Goal: Task Accomplishment & Management: Manage account settings

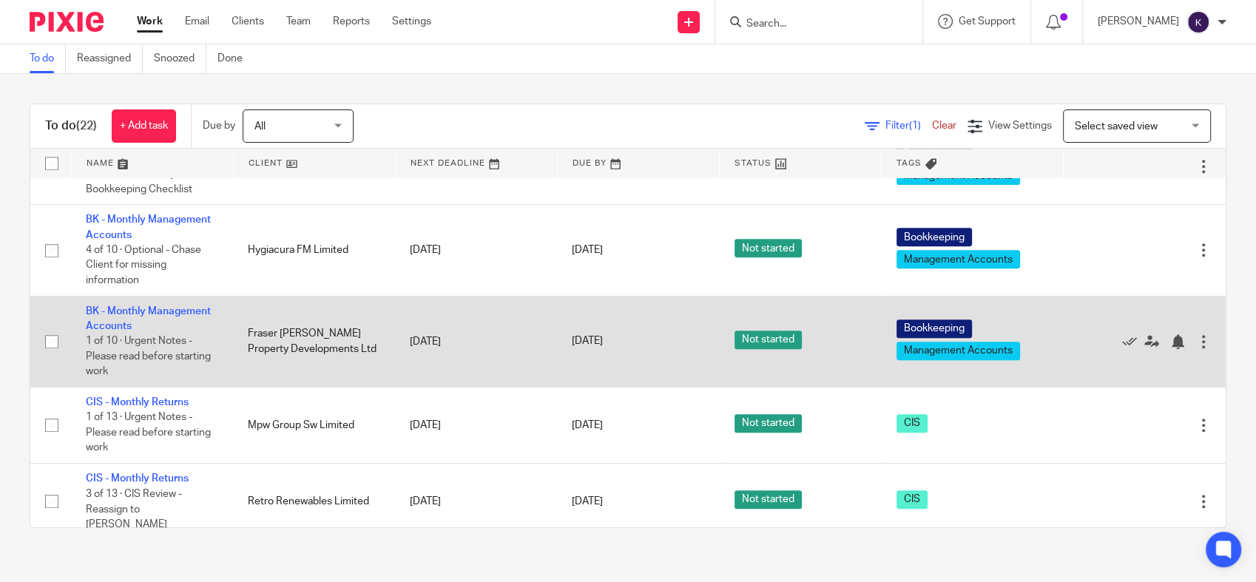
scroll to position [1068, 0]
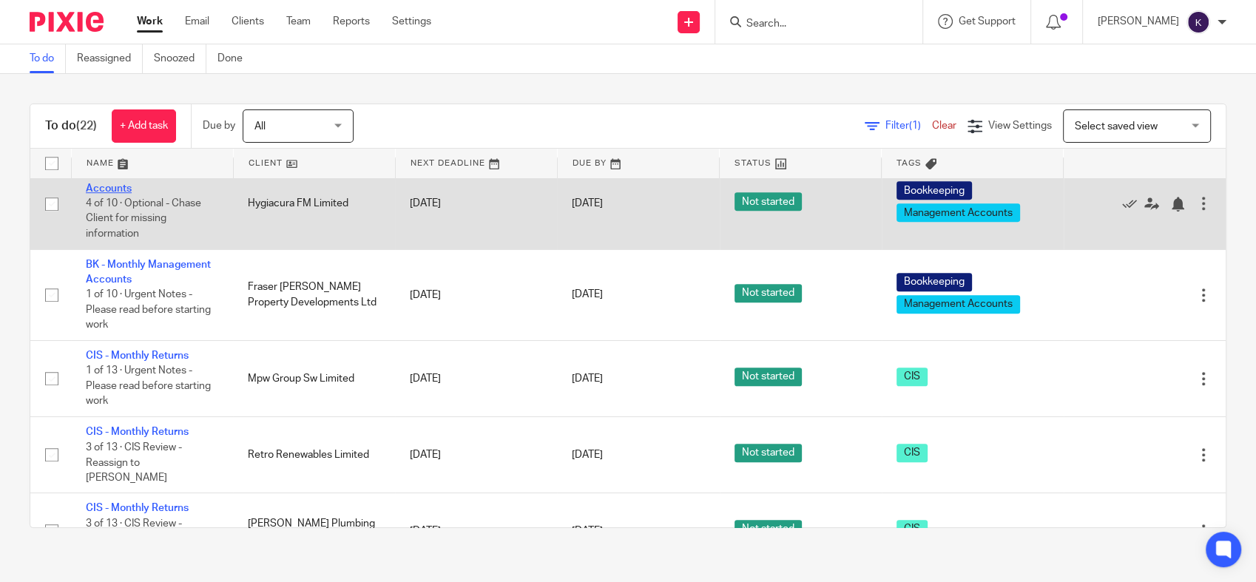
click at [124, 193] on link "BK - Monthly Management Accounts" at bounding box center [148, 180] width 125 height 25
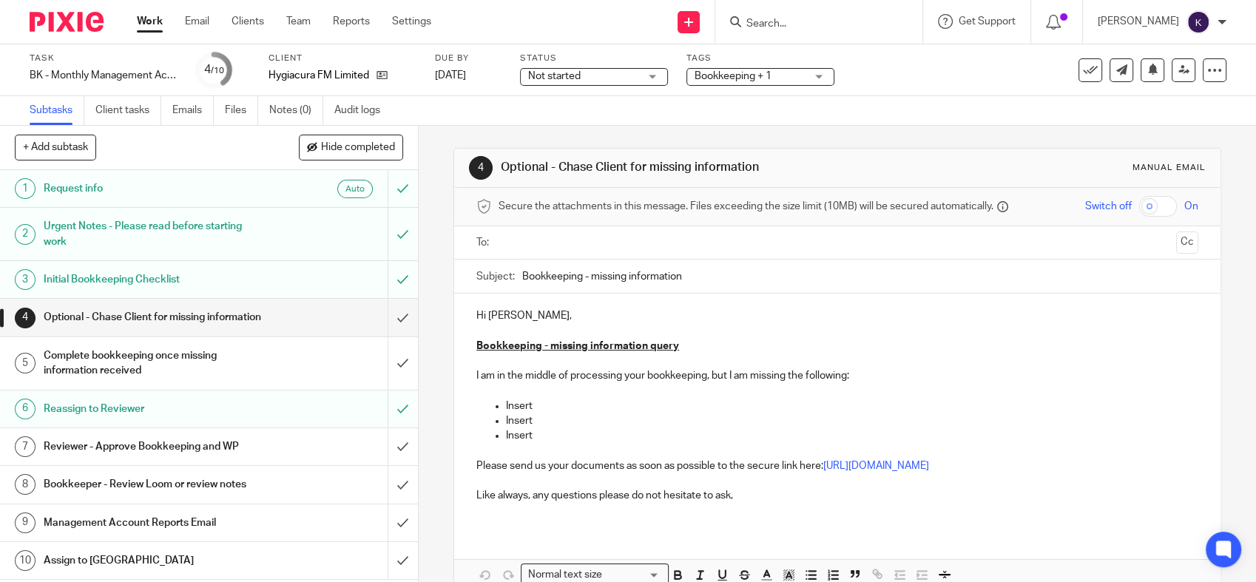
drag, startPoint x: 207, startPoint y: 459, endPoint x: 237, endPoint y: 451, distance: 31.2
click at [208, 458] on h1 "Reviewer - Approve Bookkeeping and WP" at bounding box center [154, 447] width 220 height 22
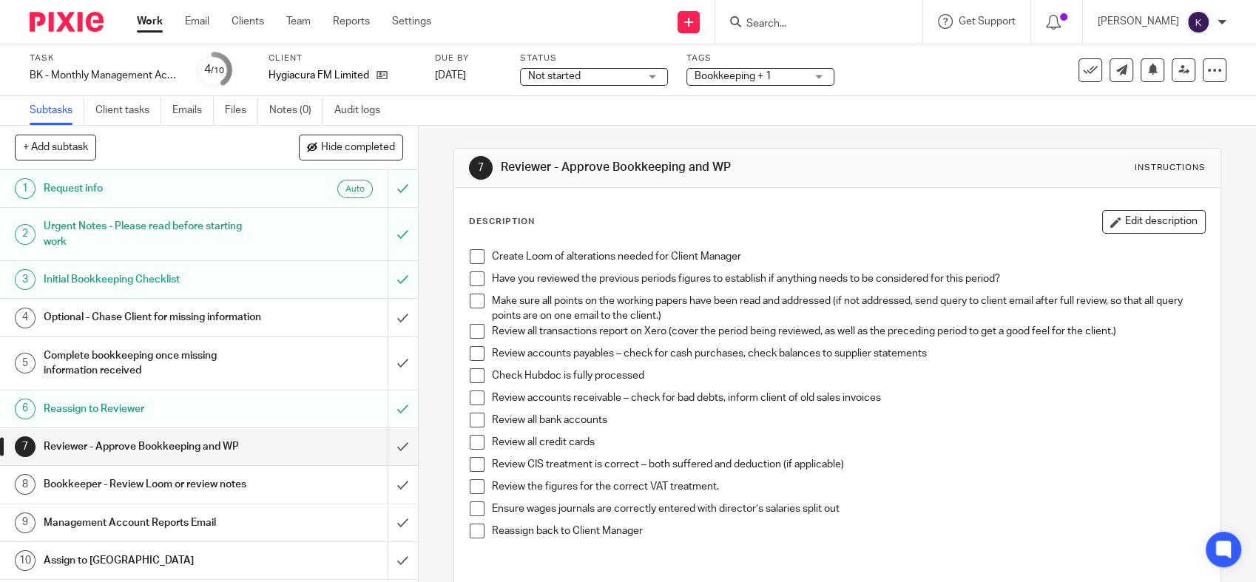
scroll to position [12, 0]
click at [470, 257] on span at bounding box center [477, 256] width 15 height 15
click at [470, 281] on span at bounding box center [477, 278] width 15 height 15
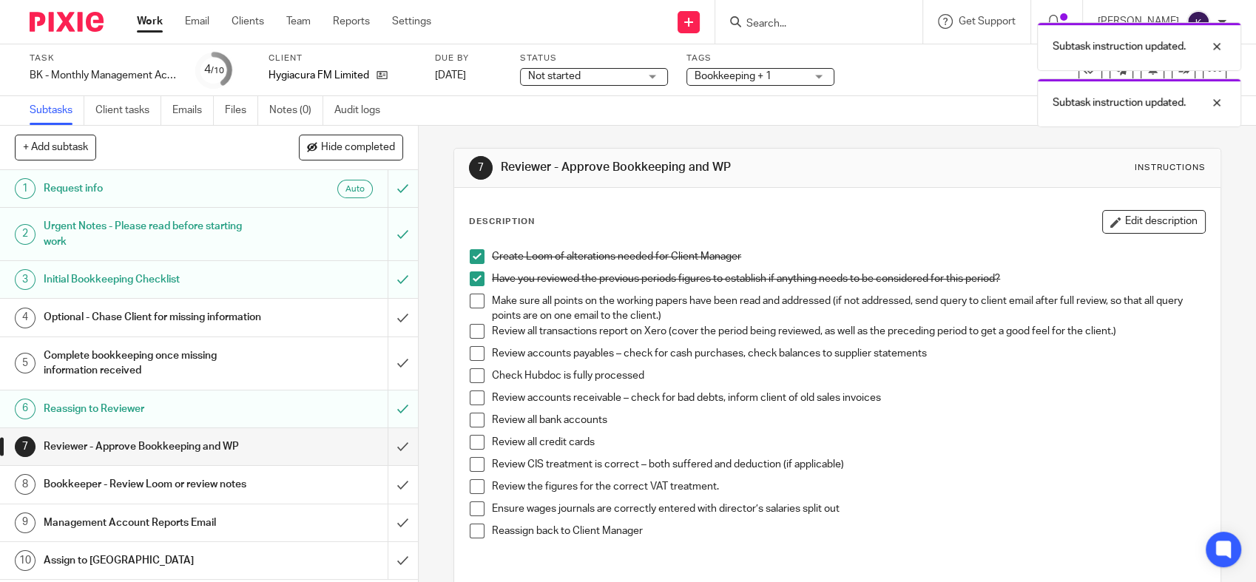
click at [470, 318] on li "Make sure all points on the working papers have been read and addressed (if not…" at bounding box center [837, 309] width 735 height 30
click at [473, 302] on span at bounding box center [477, 301] width 15 height 15
click at [473, 327] on span at bounding box center [477, 331] width 15 height 15
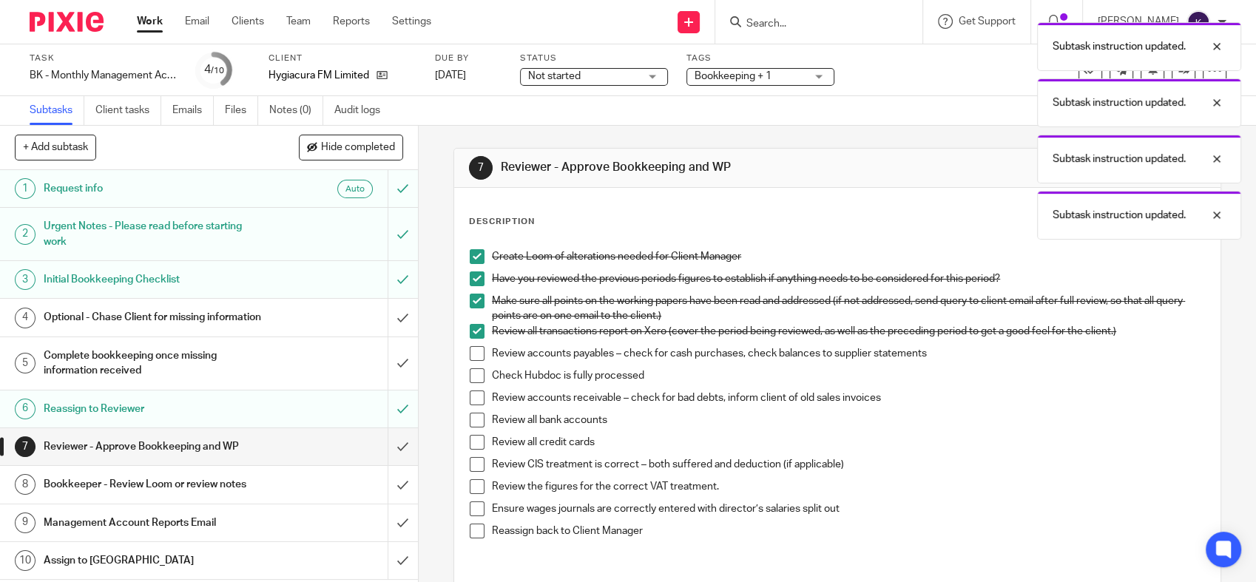
click at [473, 353] on span at bounding box center [477, 353] width 15 height 15
click at [470, 371] on span at bounding box center [477, 375] width 15 height 15
click at [470, 394] on span at bounding box center [477, 398] width 15 height 15
click at [470, 418] on span at bounding box center [477, 420] width 15 height 15
click at [470, 442] on span at bounding box center [477, 442] width 15 height 15
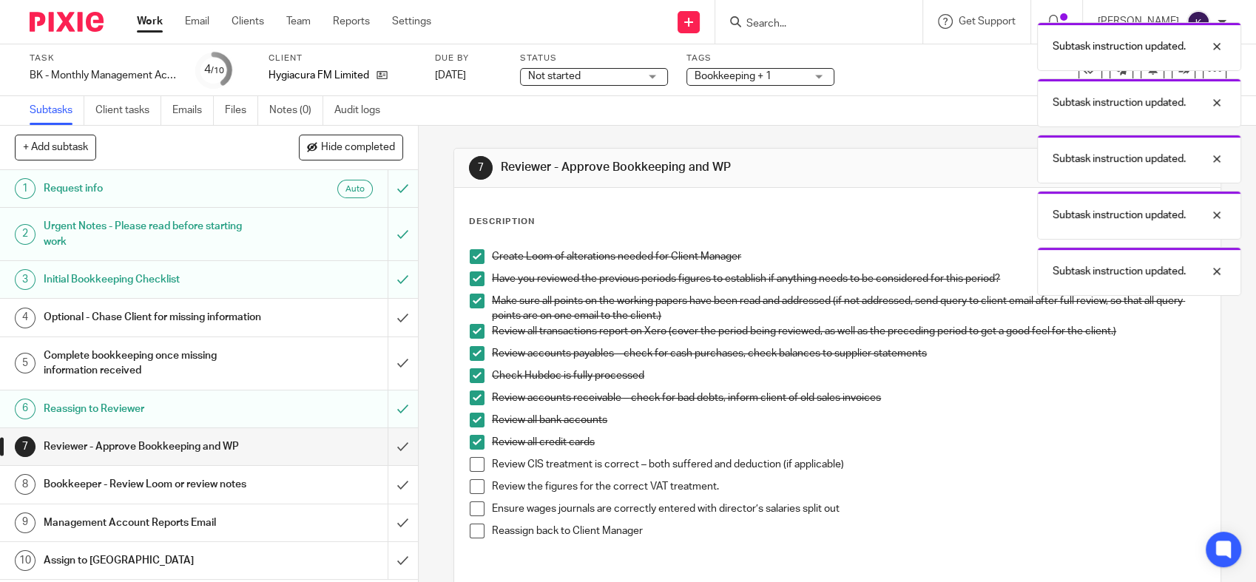
click at [470, 462] on span at bounding box center [477, 464] width 15 height 15
click at [470, 477] on li "Review CIS treatment is correct – both suffered and deduction (if applicable)" at bounding box center [837, 468] width 735 height 22
click at [470, 487] on span at bounding box center [477, 486] width 15 height 15
click at [470, 509] on span at bounding box center [477, 508] width 15 height 15
click at [470, 529] on span at bounding box center [477, 531] width 15 height 15
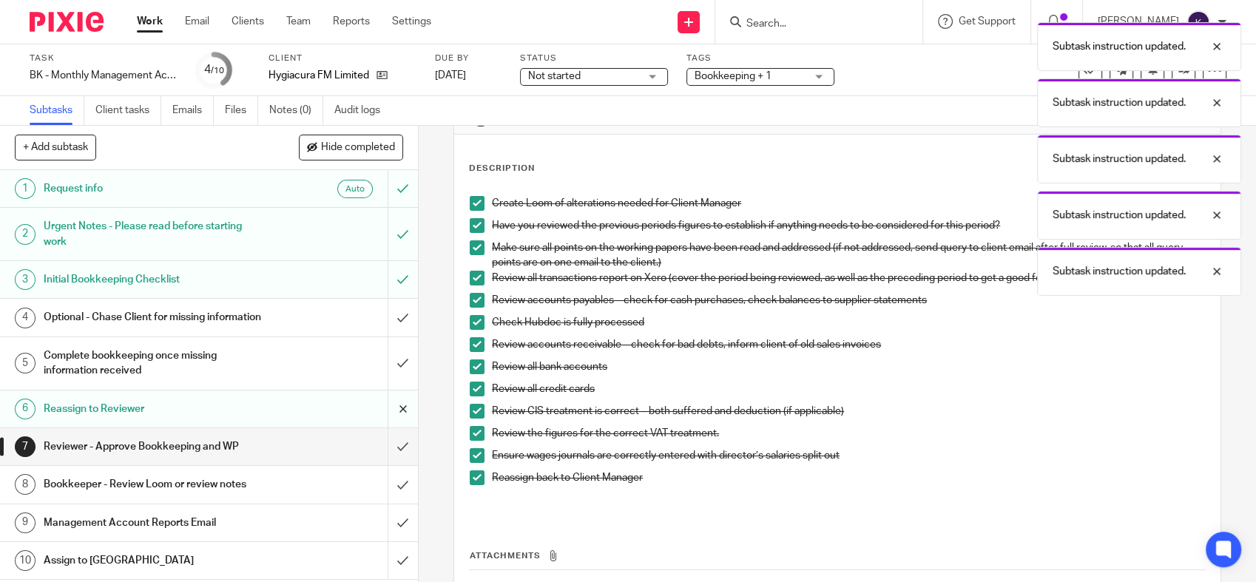
scroll to position [82, 0]
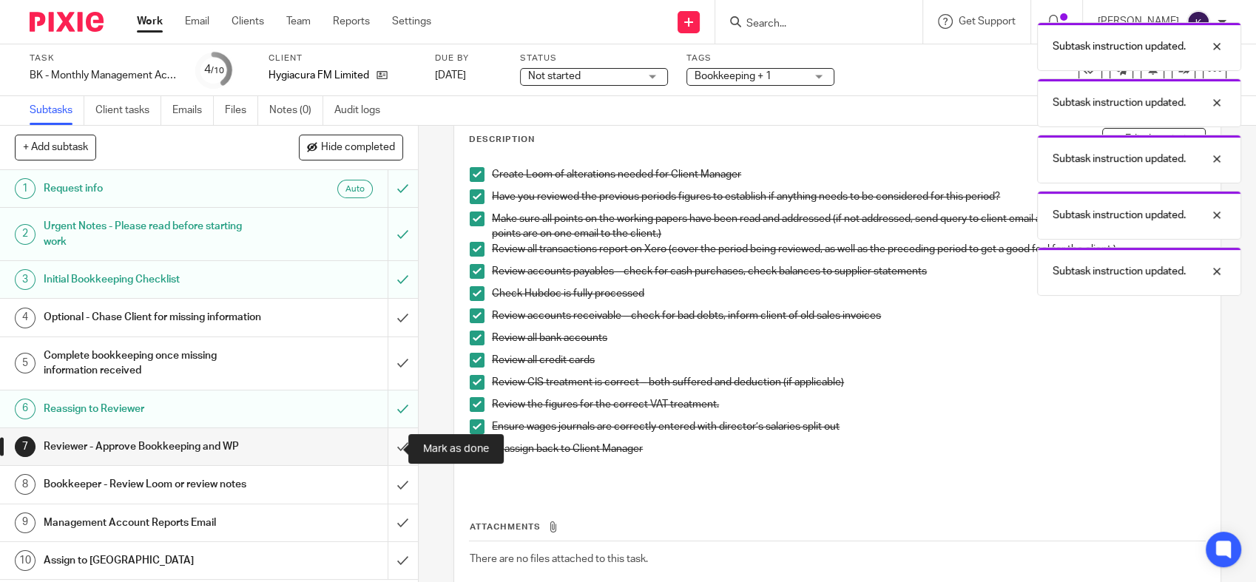
drag, startPoint x: 393, startPoint y: 451, endPoint x: 408, endPoint y: 447, distance: 16.0
click at [395, 450] on input "submit" at bounding box center [209, 446] width 418 height 37
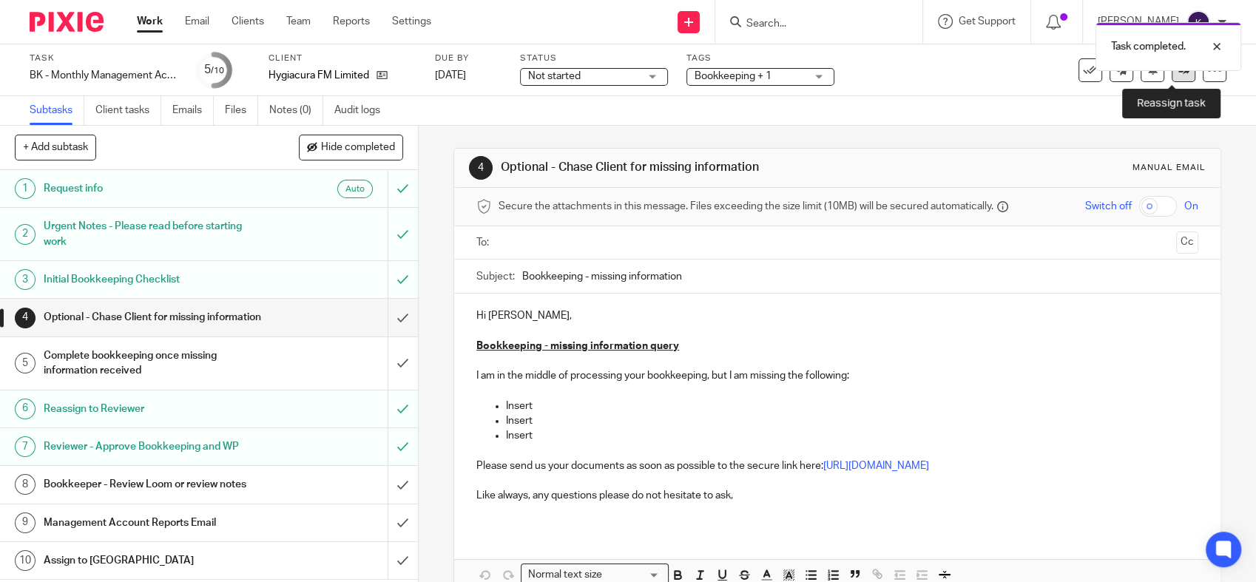
click at [1178, 72] on icon at bounding box center [1183, 69] width 11 height 11
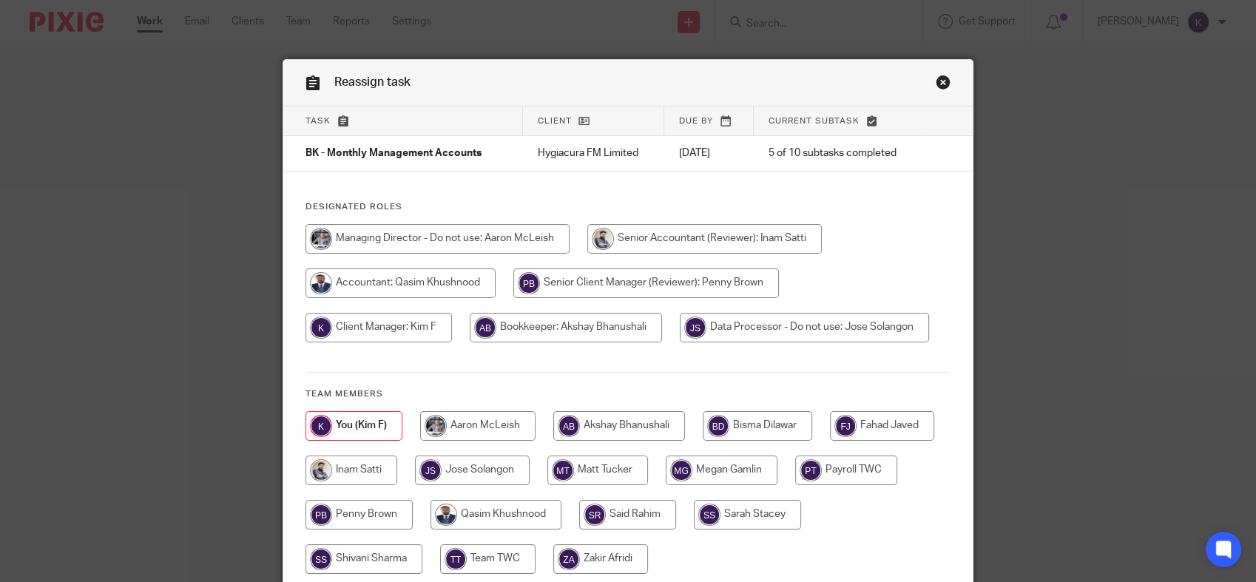
click at [604, 426] on input "radio" at bounding box center [619, 426] width 132 height 30
radio input "true"
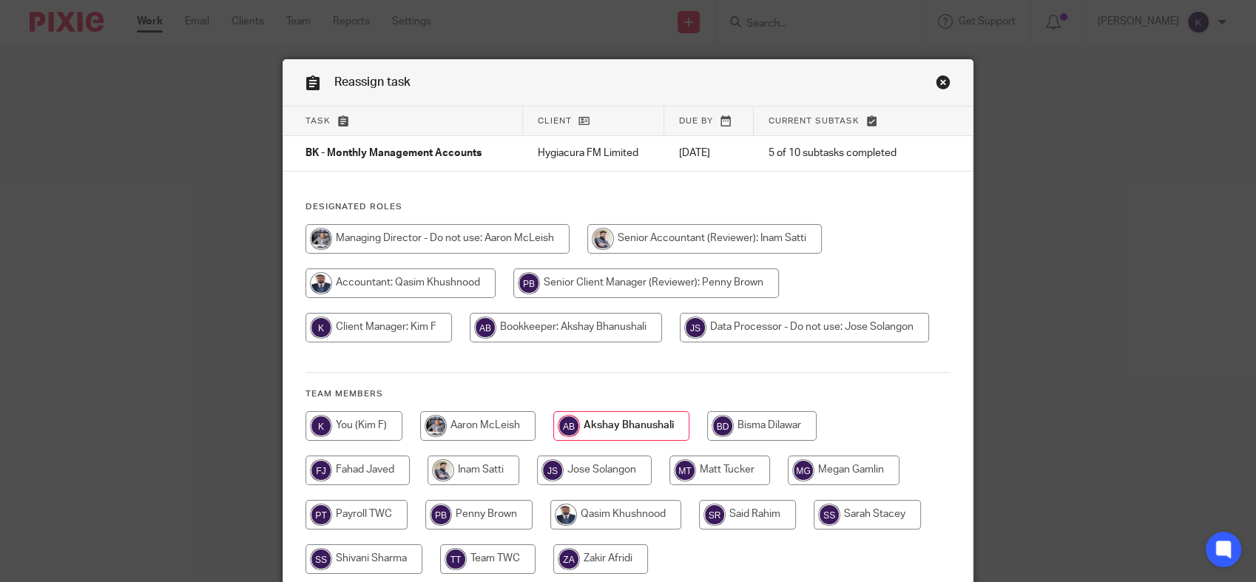
scroll to position [128, 0]
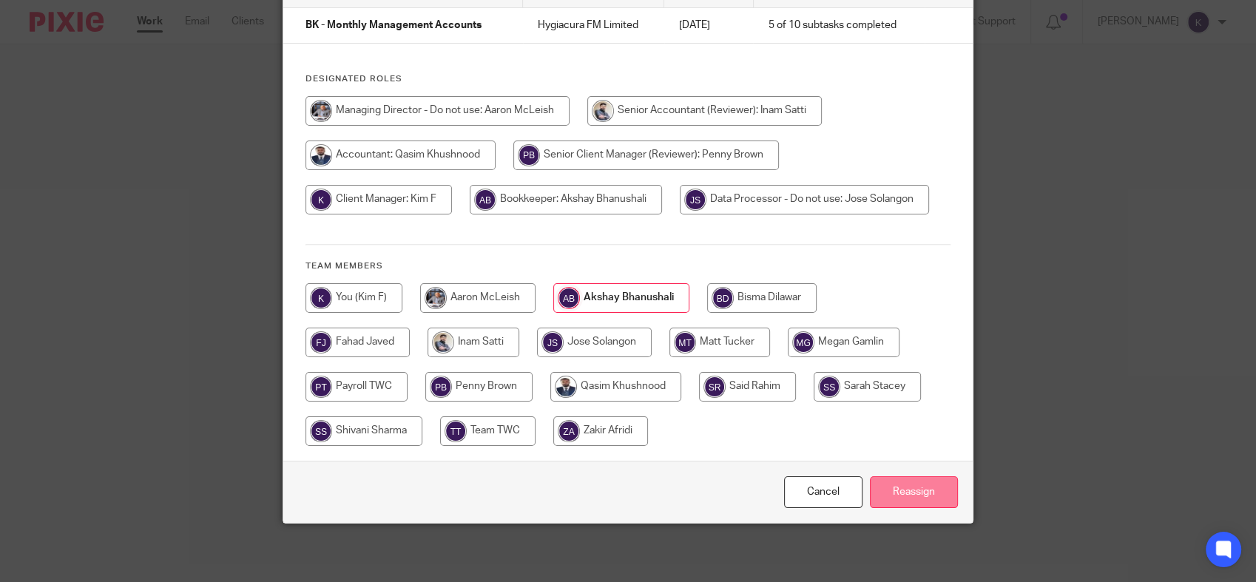
click at [895, 479] on input "Reassign" at bounding box center [914, 492] width 88 height 32
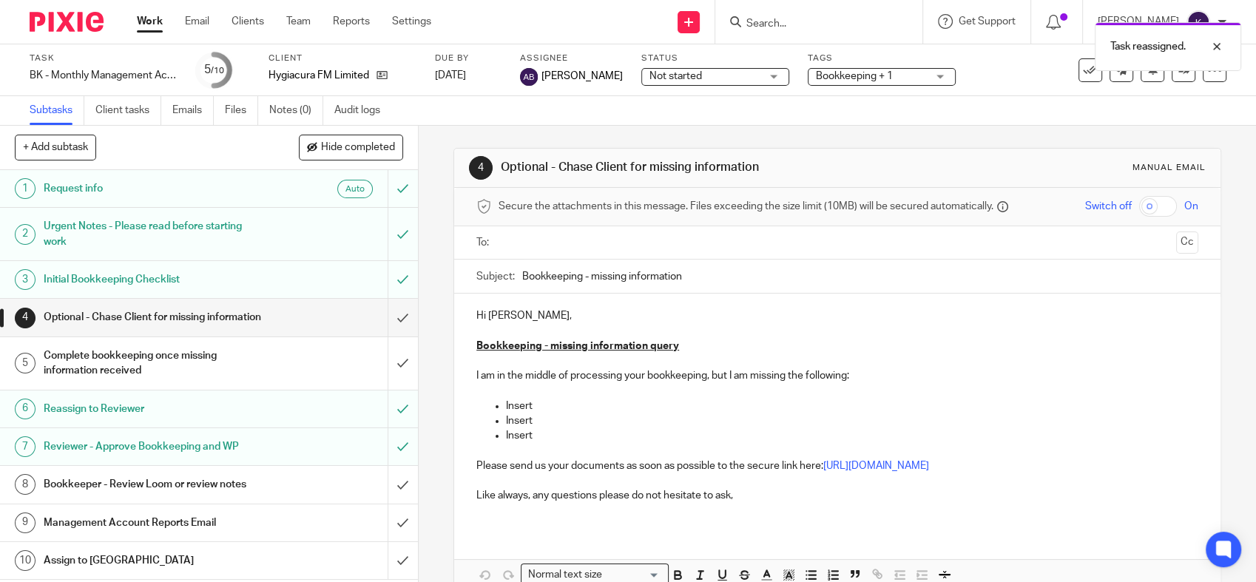
click at [873, 347] on p "Bookkeeping - missing information query" at bounding box center [837, 346] width 722 height 15
click at [78, 15] on img at bounding box center [67, 22] width 74 height 20
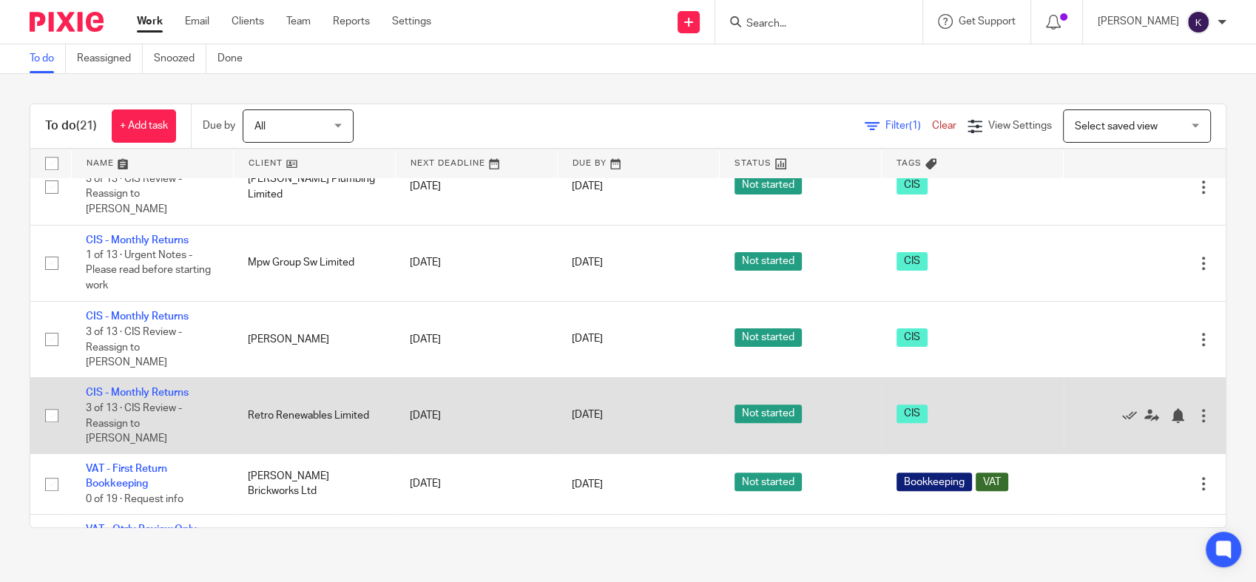
scroll to position [1298, 0]
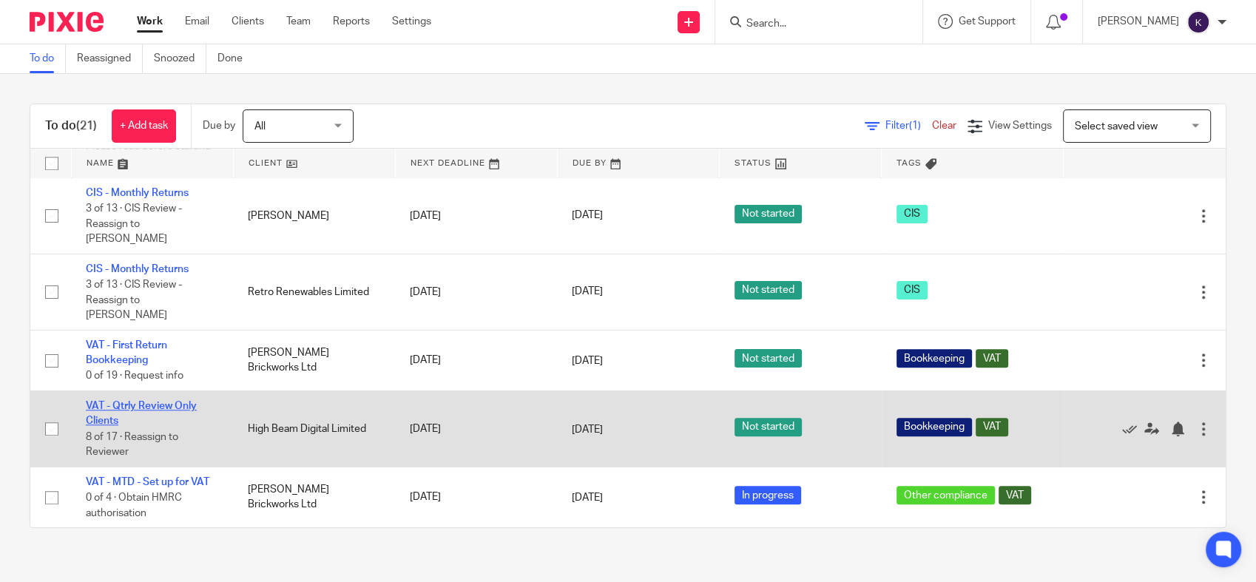
click at [131, 402] on link "VAT - Qtrly Review Only Clients" at bounding box center [141, 413] width 111 height 25
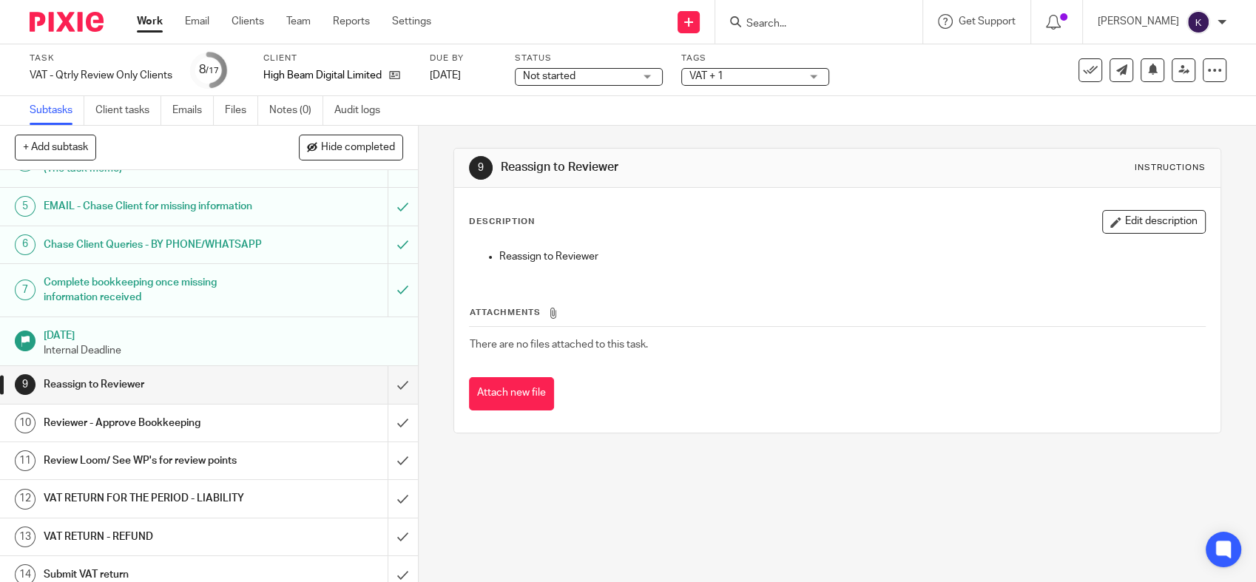
scroll to position [246, 0]
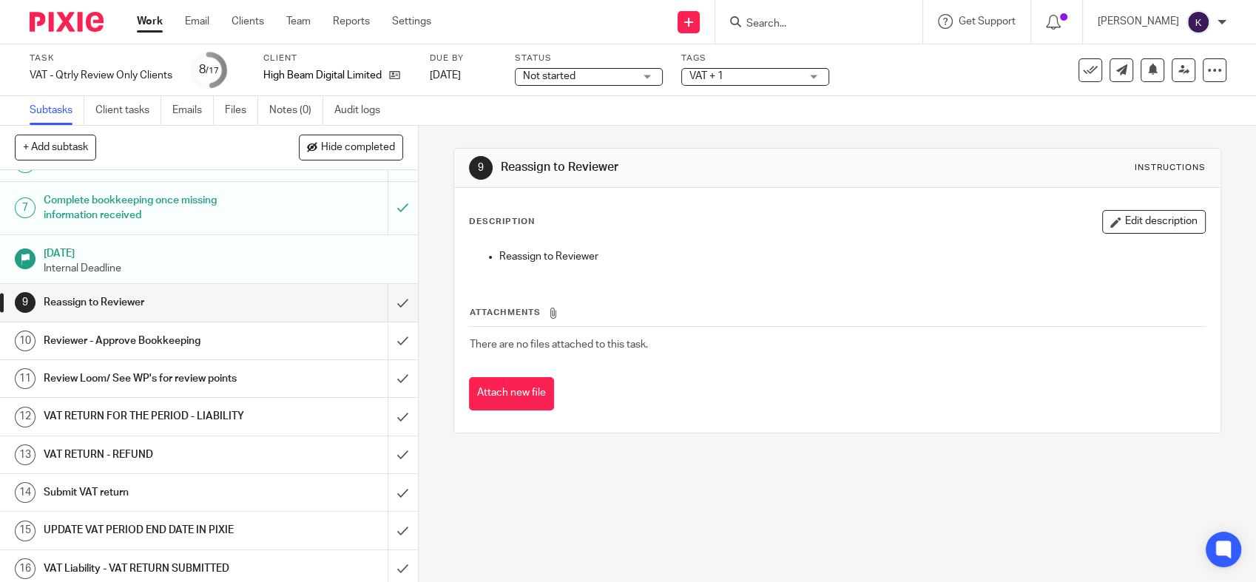
click at [575, 509] on div "9 Reassign to Reviewer Instructions Description Edit description Reassign to Re…" at bounding box center [837, 354] width 837 height 456
click at [747, 393] on div "Attach new file" at bounding box center [837, 393] width 737 height 33
click at [746, 324] on th "Attachments" at bounding box center [837, 315] width 737 height 21
click at [391, 321] on input "submit" at bounding box center [209, 302] width 418 height 37
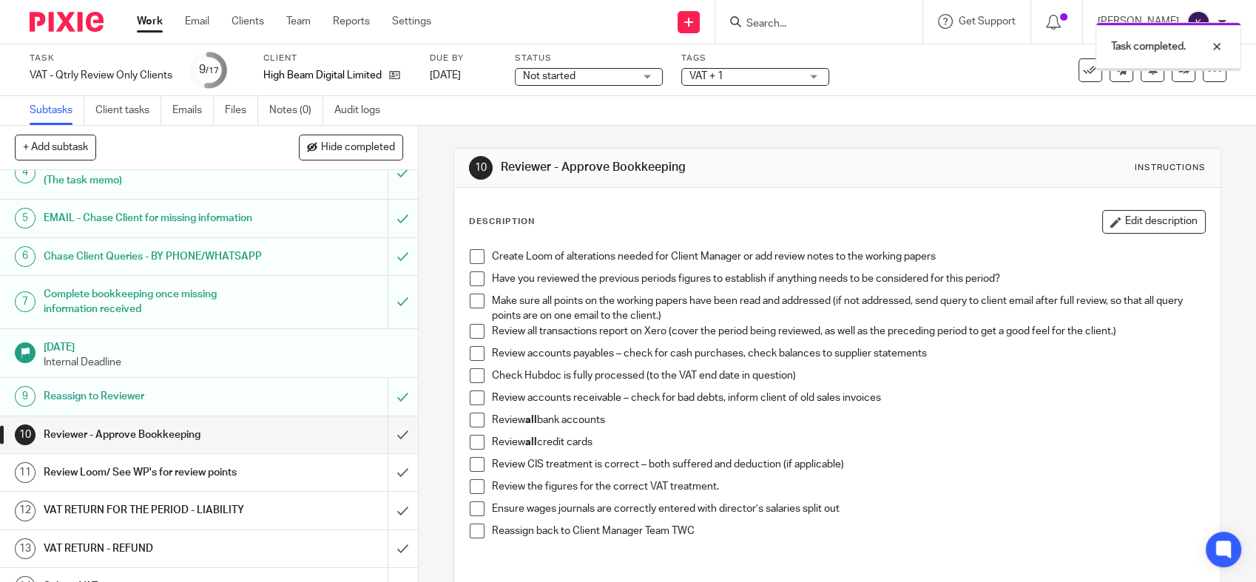
scroll to position [334, 0]
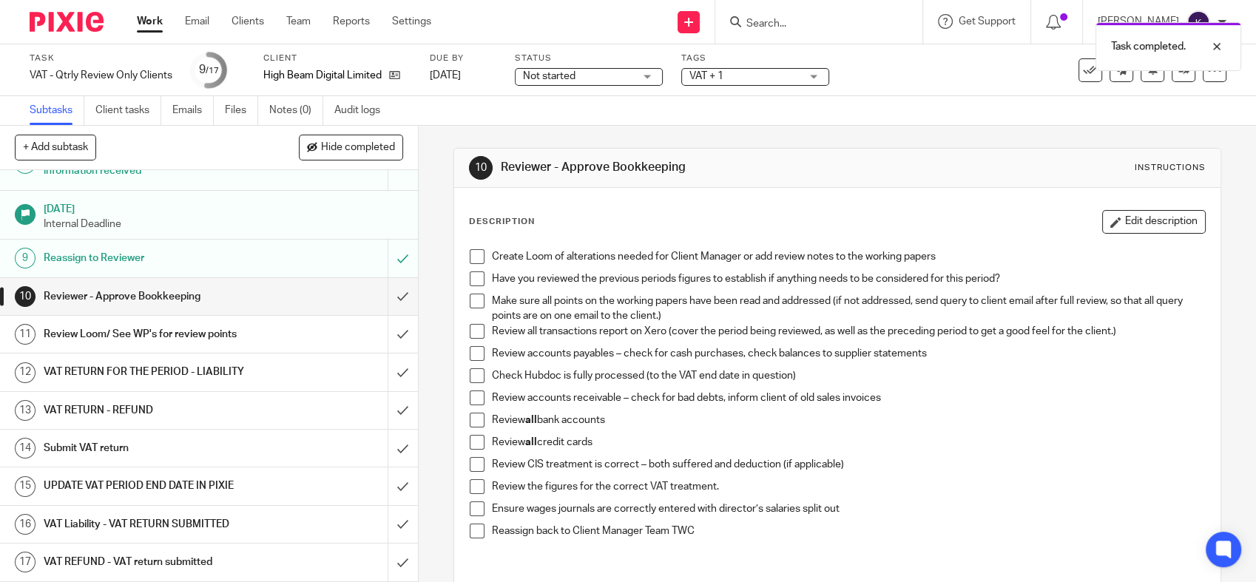
click at [473, 257] on span at bounding box center [477, 256] width 15 height 15
click at [470, 283] on span at bounding box center [477, 278] width 15 height 15
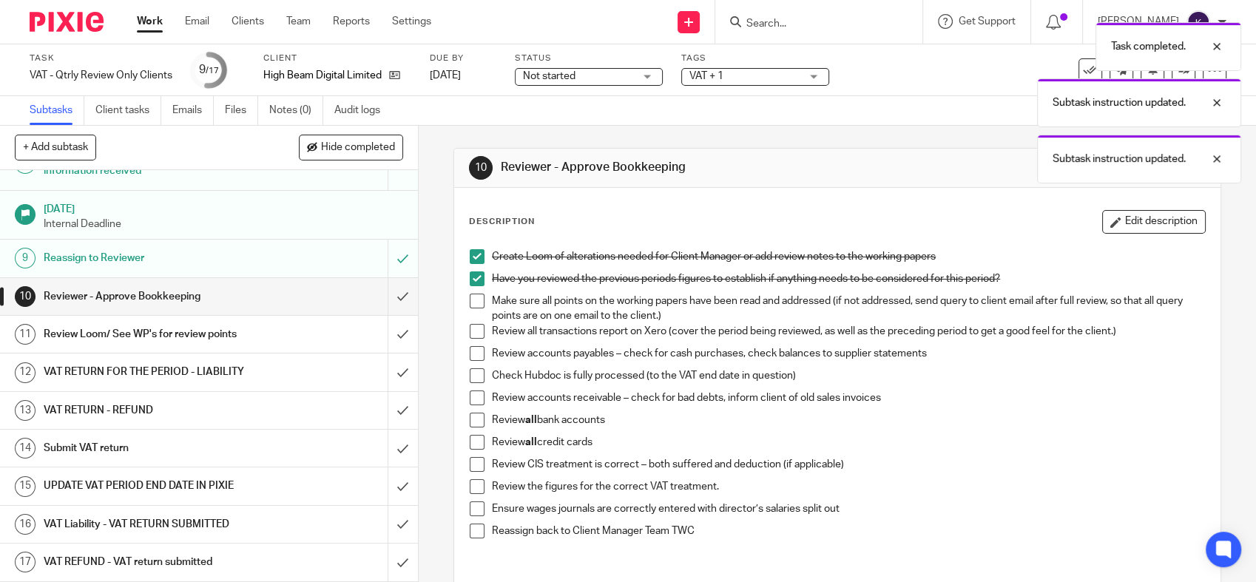
click at [475, 298] on span at bounding box center [477, 301] width 15 height 15
click at [462, 341] on div "Create Loom of alterations needed for Client Manager or add review notes to the…" at bounding box center [837, 407] width 750 height 330
click at [473, 327] on span at bounding box center [477, 331] width 15 height 15
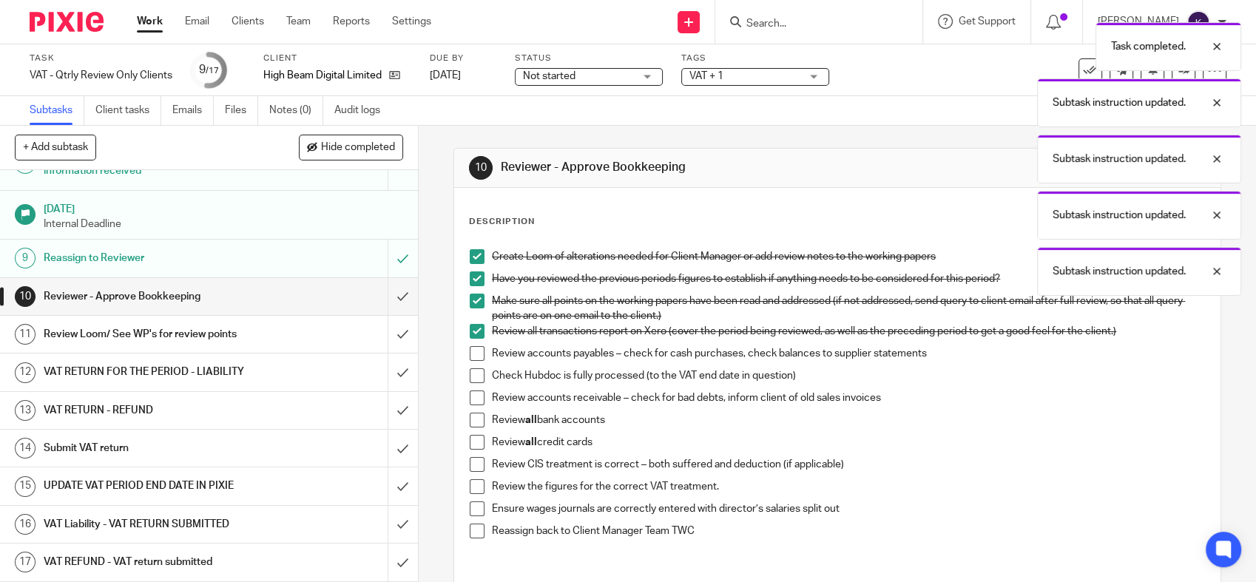
click at [473, 352] on span at bounding box center [477, 353] width 15 height 15
click at [470, 376] on span at bounding box center [477, 375] width 15 height 15
click at [479, 413] on li "Review all bank accounts" at bounding box center [837, 424] width 735 height 22
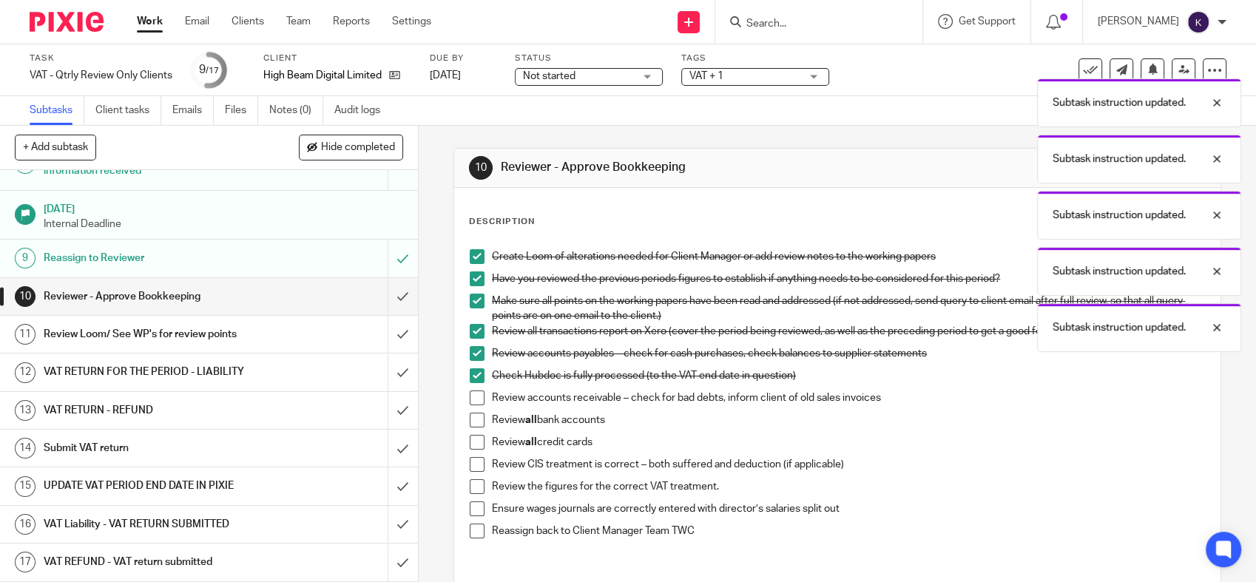
click at [473, 408] on li "Review accounts receivable – check for bad debts, inform client of old sales in…" at bounding box center [837, 402] width 735 height 22
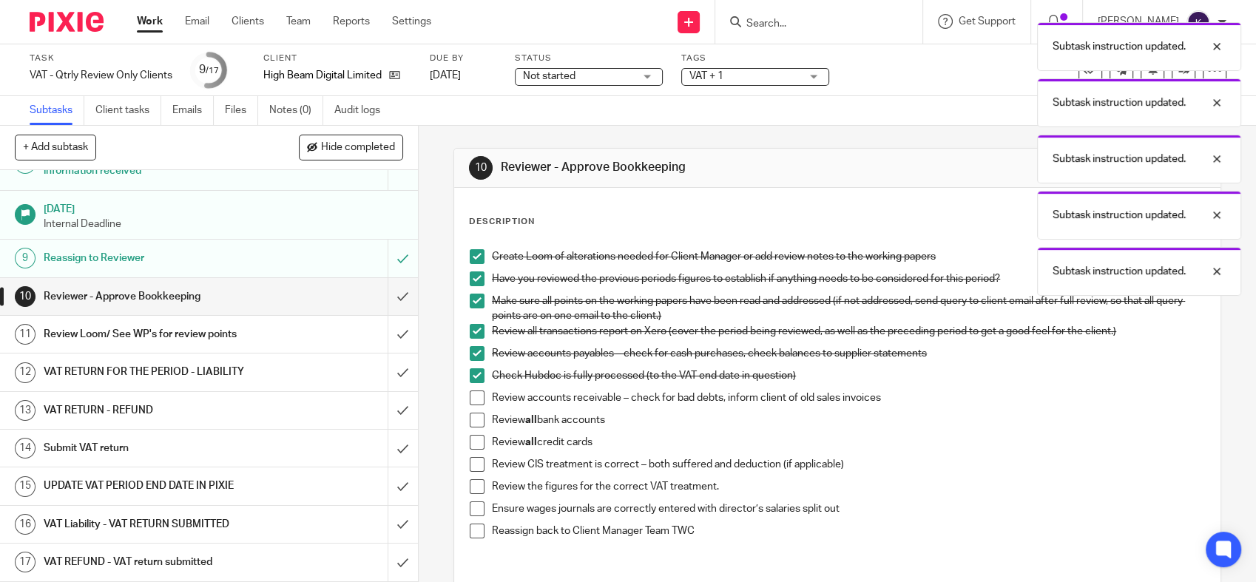
click at [473, 400] on span at bounding box center [477, 398] width 15 height 15
click at [470, 429] on li "Review all bank accounts" at bounding box center [837, 424] width 735 height 22
click at [470, 420] on span at bounding box center [477, 420] width 15 height 15
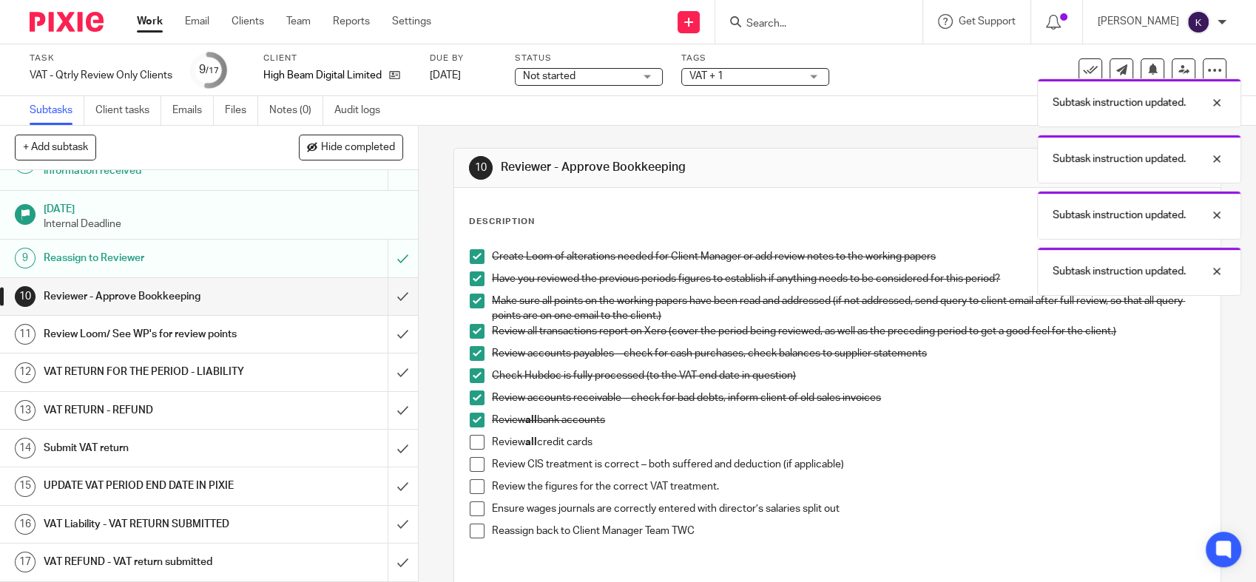
click at [474, 444] on span at bounding box center [477, 442] width 15 height 15
click at [473, 458] on span at bounding box center [477, 464] width 15 height 15
click at [470, 485] on span at bounding box center [477, 486] width 15 height 15
click at [470, 507] on span at bounding box center [477, 508] width 15 height 15
click at [472, 530] on span at bounding box center [477, 531] width 15 height 15
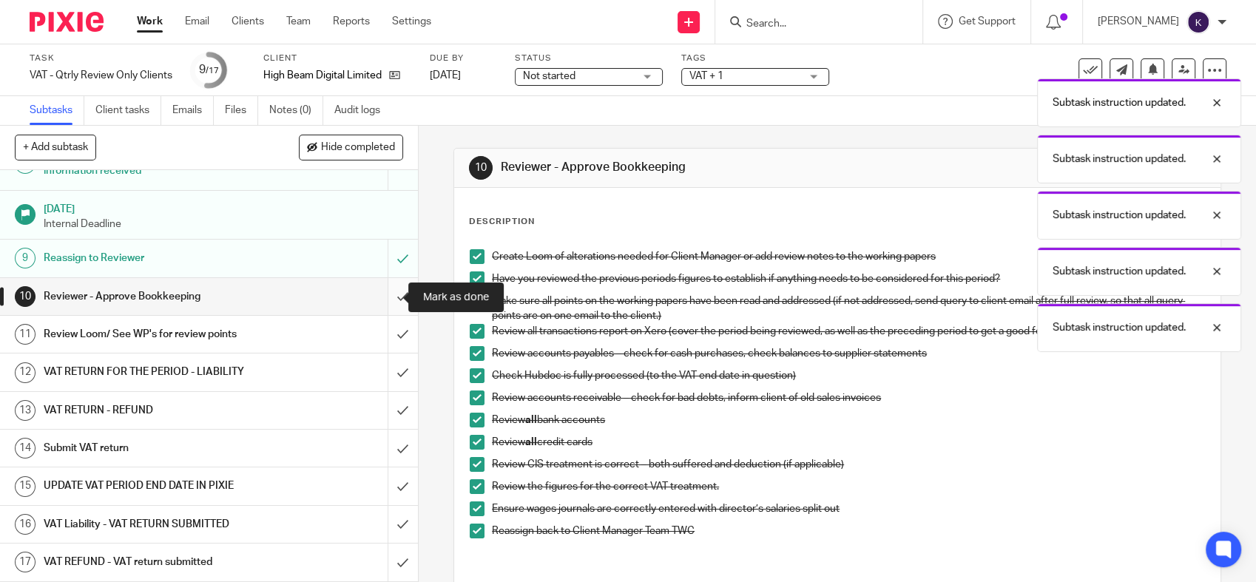
click at [388, 294] on input "submit" at bounding box center [209, 296] width 418 height 37
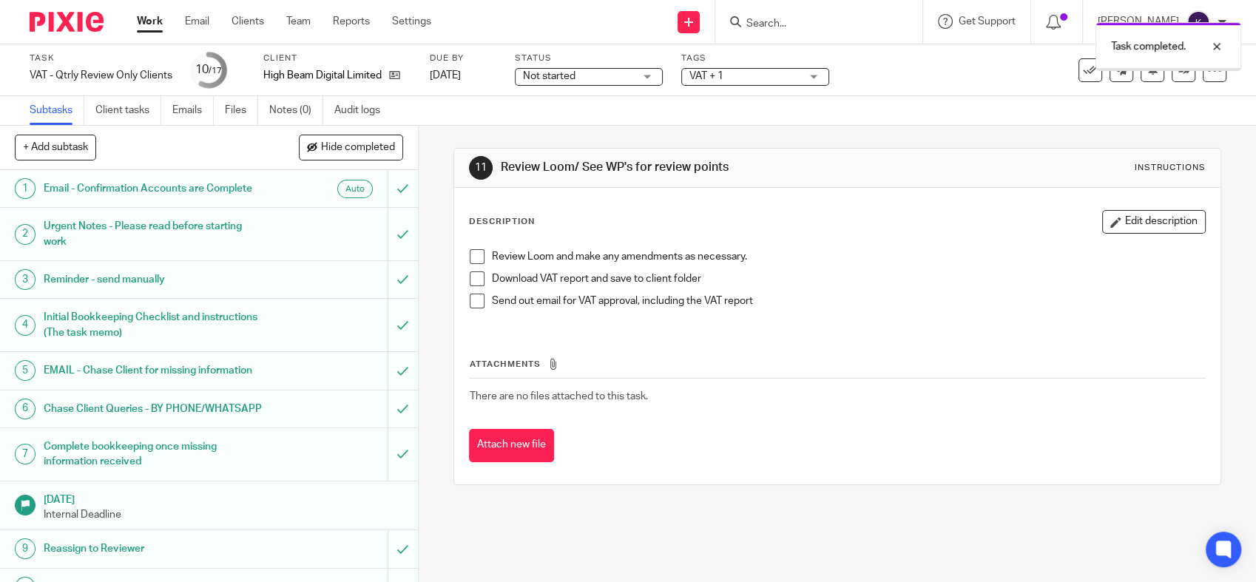
scroll to position [334, 0]
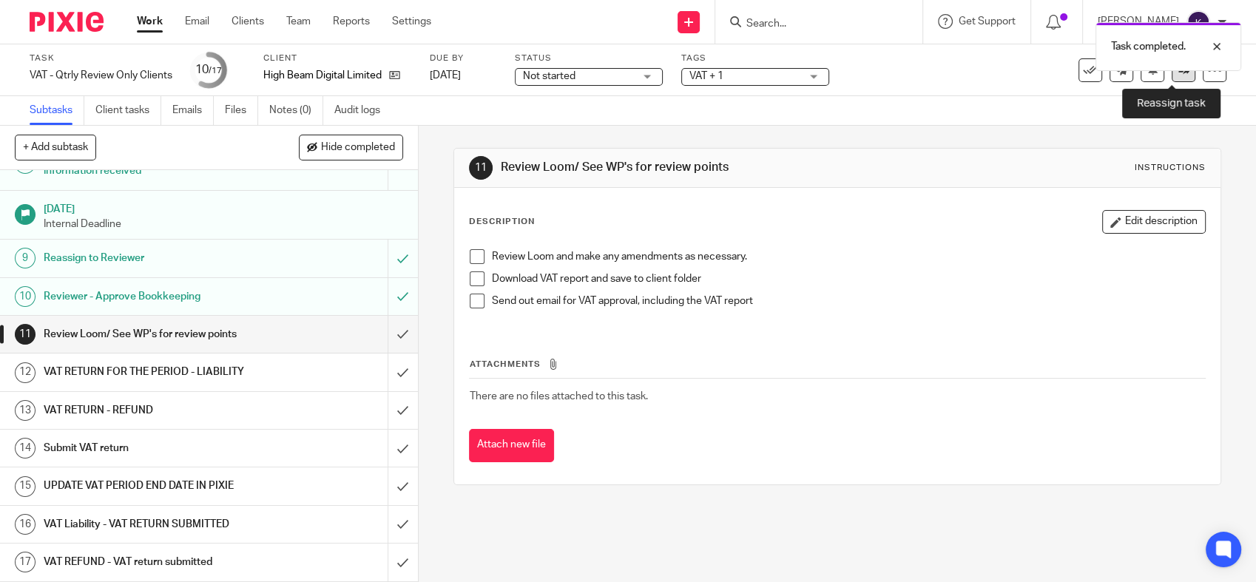
click at [1172, 77] on link at bounding box center [1184, 70] width 24 height 24
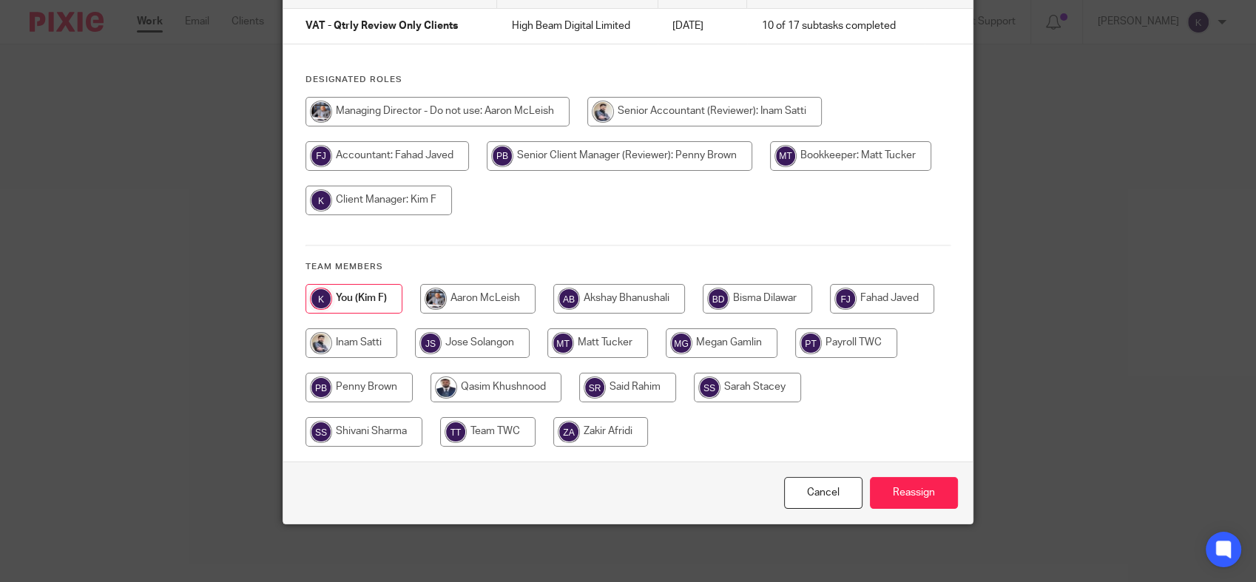
scroll to position [128, 0]
click at [676, 387] on input "radio" at bounding box center [627, 387] width 97 height 30
radio input "true"
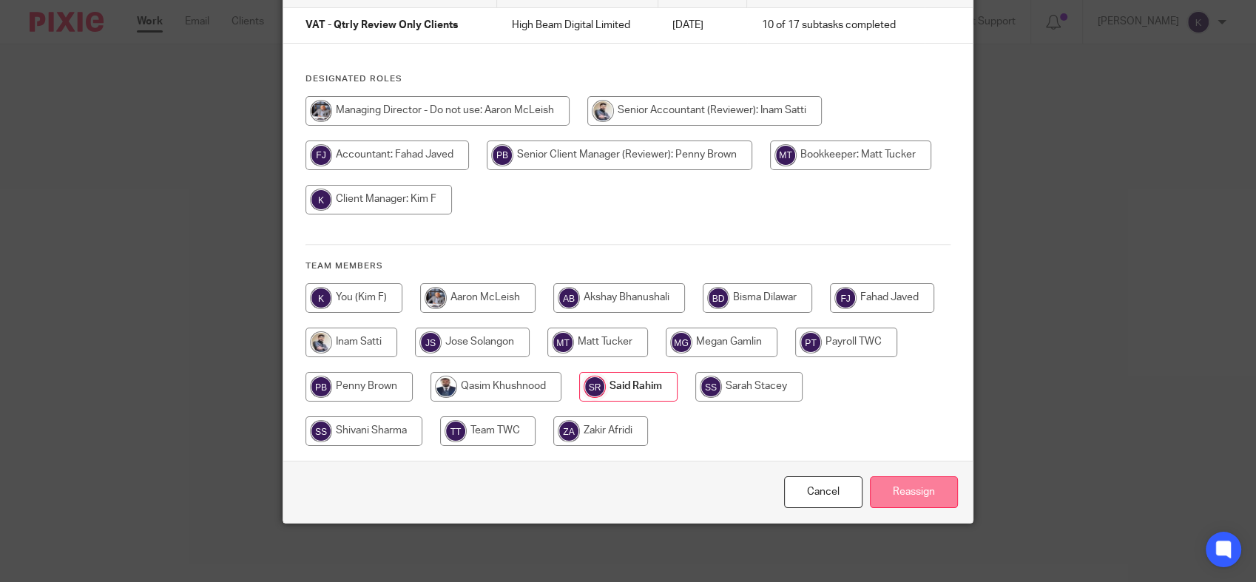
click at [919, 503] on input "Reassign" at bounding box center [914, 492] width 88 height 32
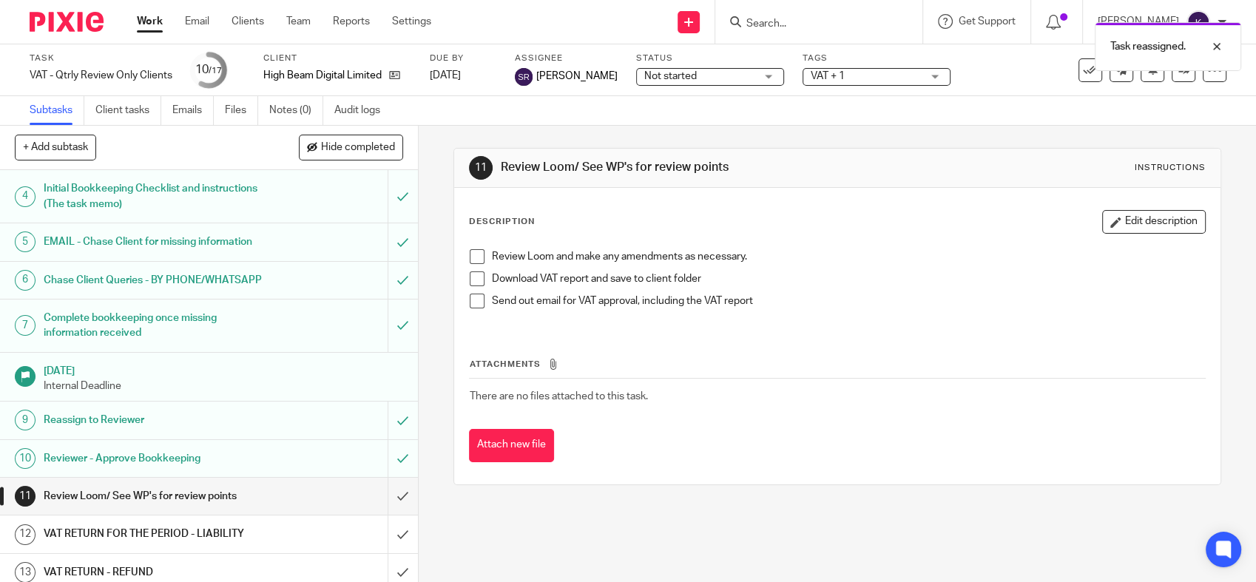
scroll to position [328, 0]
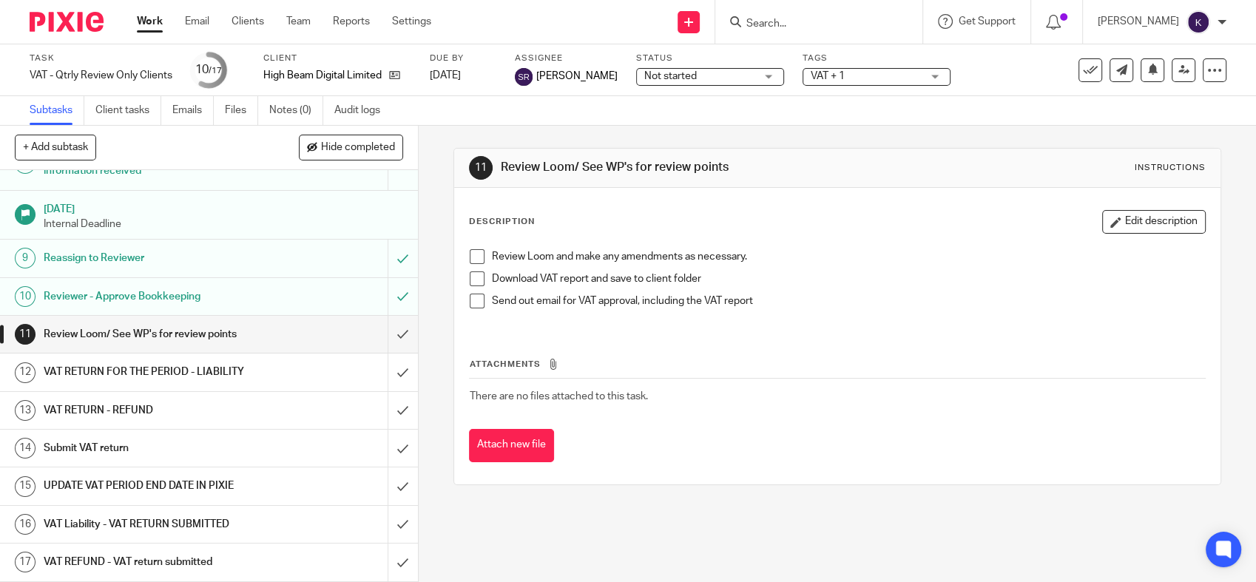
click at [59, 13] on img at bounding box center [67, 22] width 74 height 20
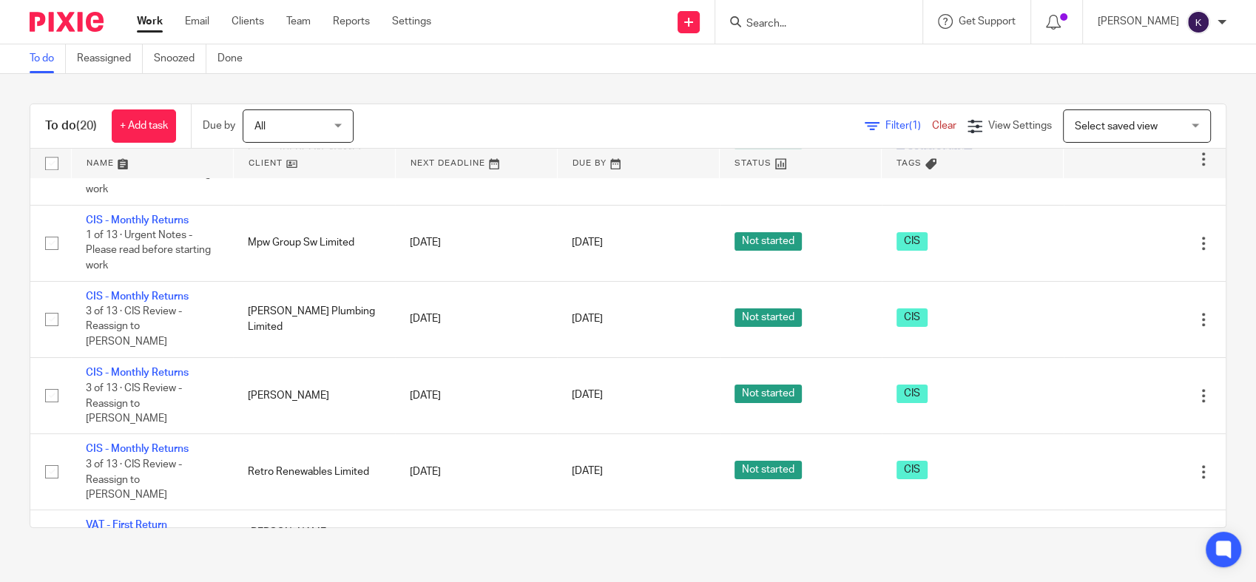
scroll to position [1150, 0]
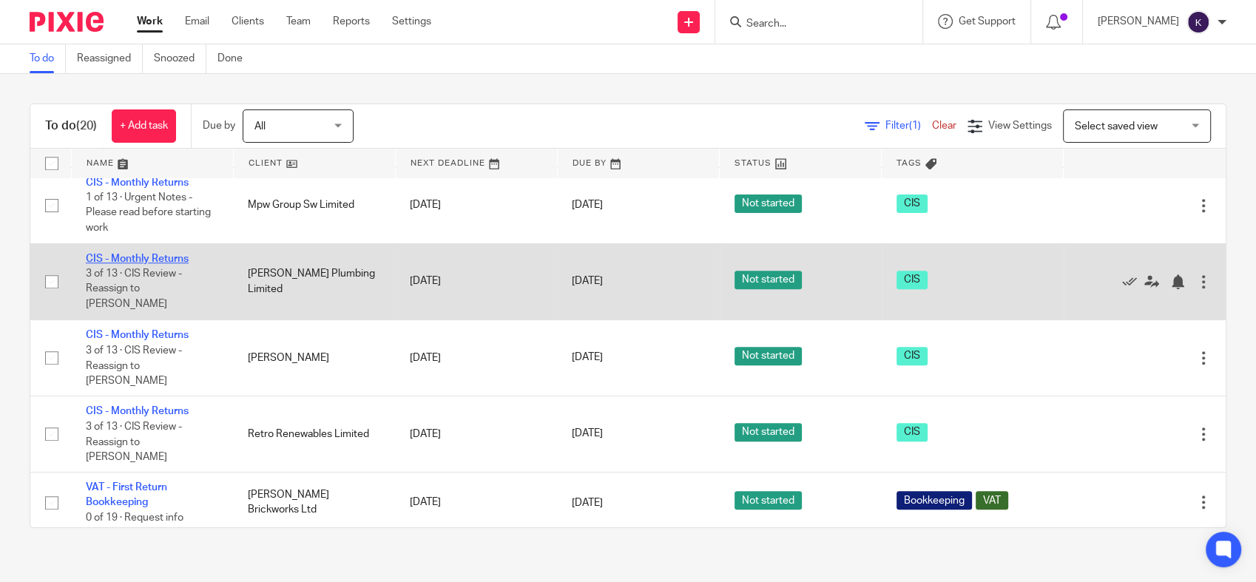
click at [140, 264] on link "CIS - Monthly Returns" at bounding box center [137, 259] width 103 height 10
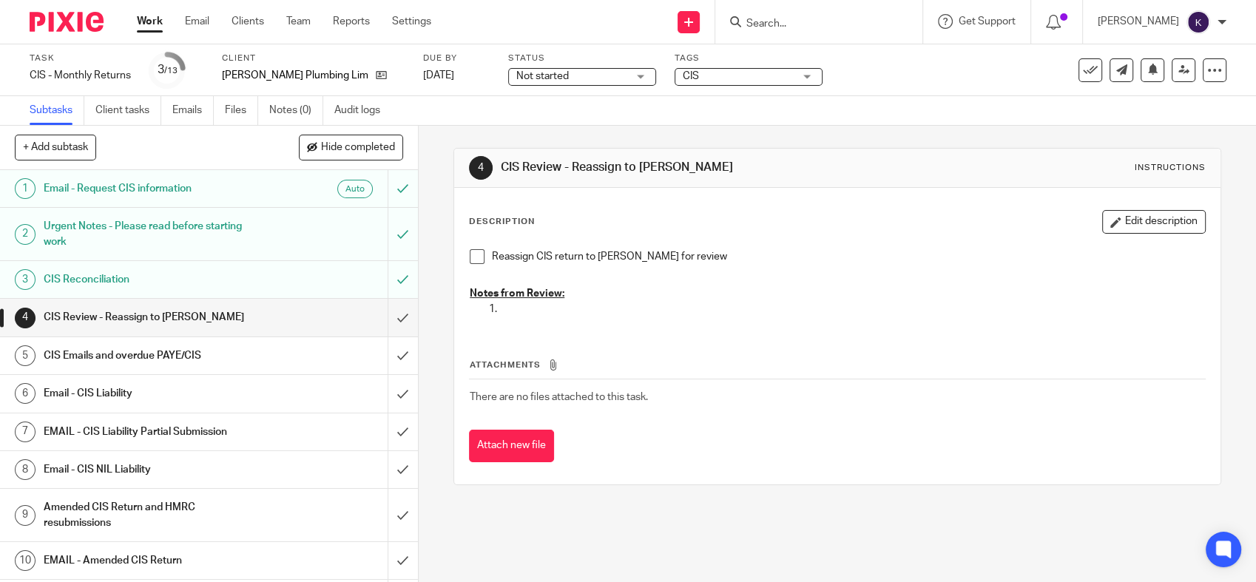
click at [473, 253] on span at bounding box center [477, 256] width 15 height 15
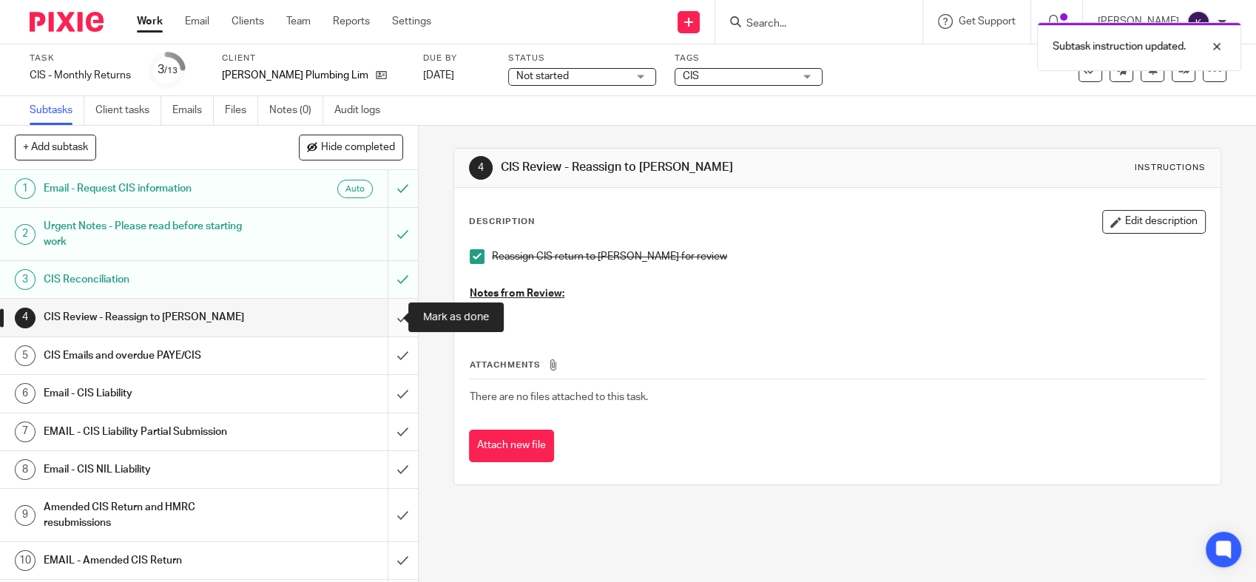
click at [391, 330] on input "submit" at bounding box center [209, 317] width 418 height 37
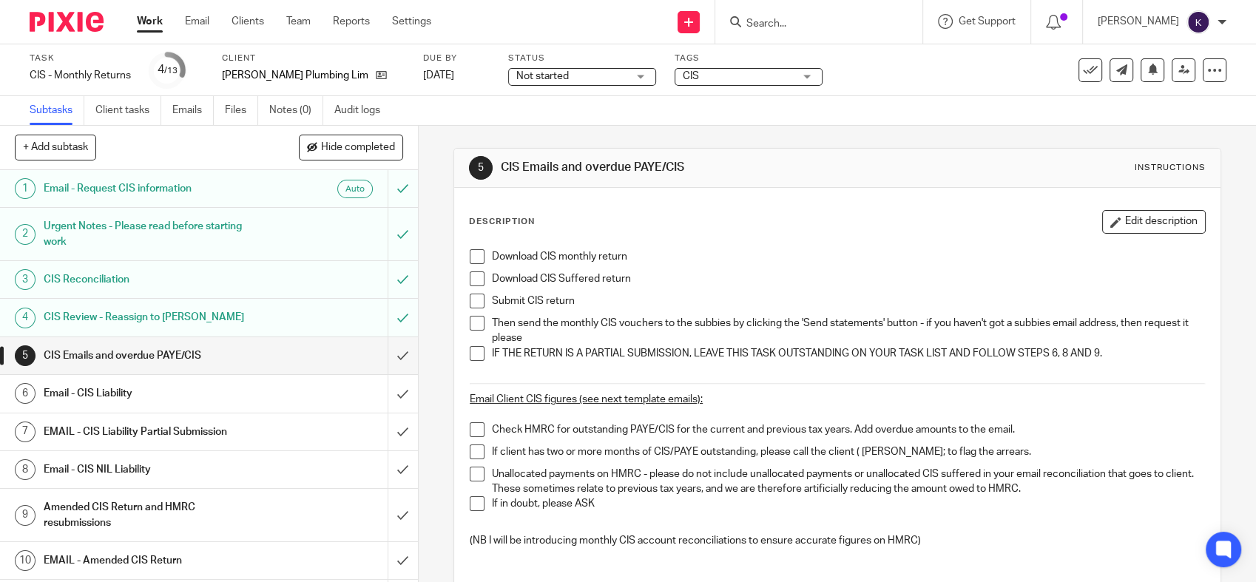
scroll to position [82, 0]
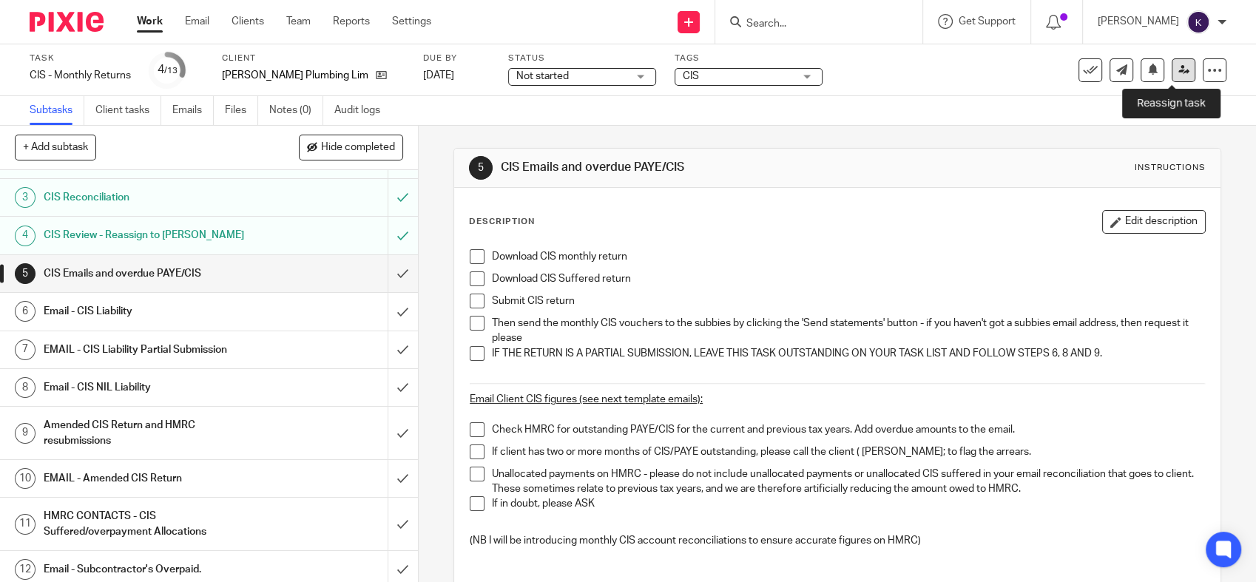
click at [1172, 73] on link at bounding box center [1184, 70] width 24 height 24
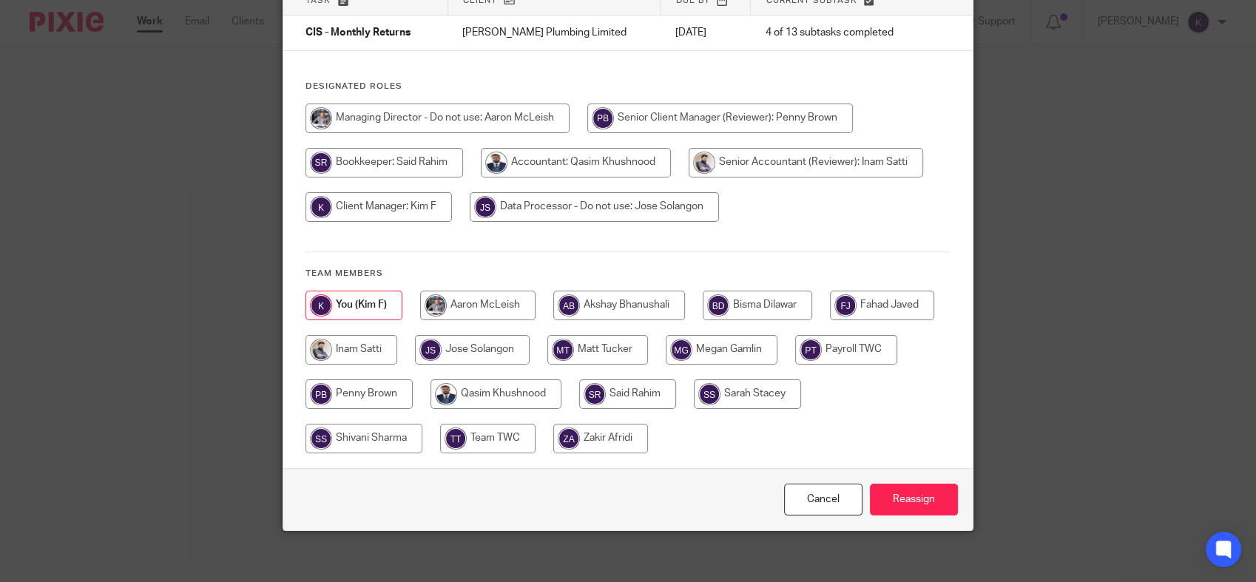
scroll to position [128, 0]
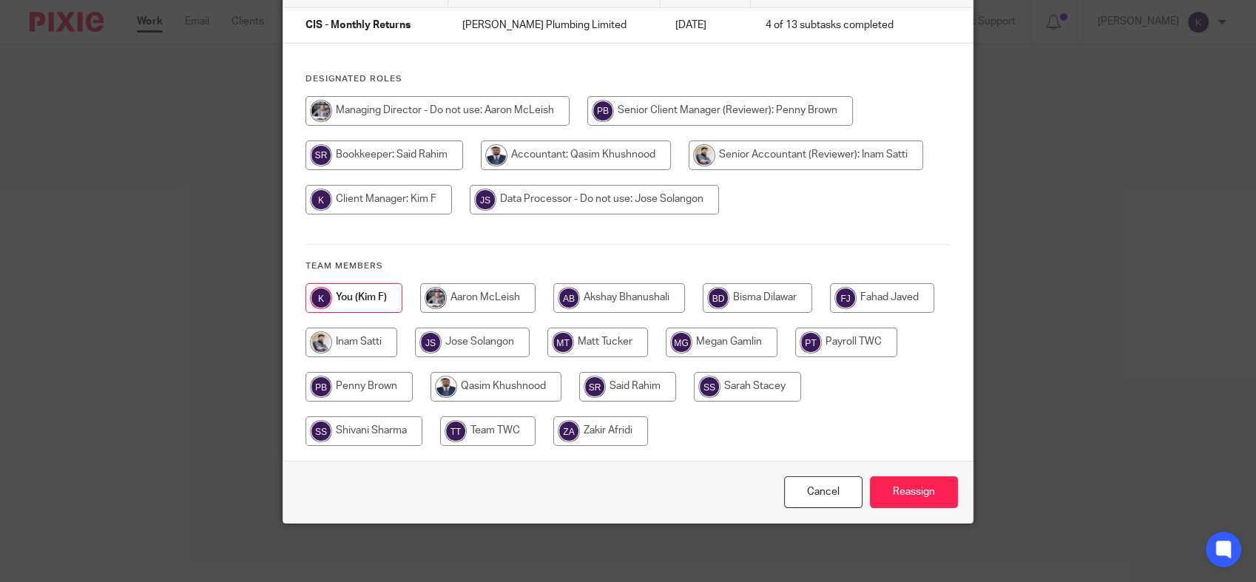
click at [676, 381] on input "radio" at bounding box center [627, 387] width 97 height 30
radio input "true"
click at [902, 491] on input "Reassign" at bounding box center [914, 492] width 88 height 32
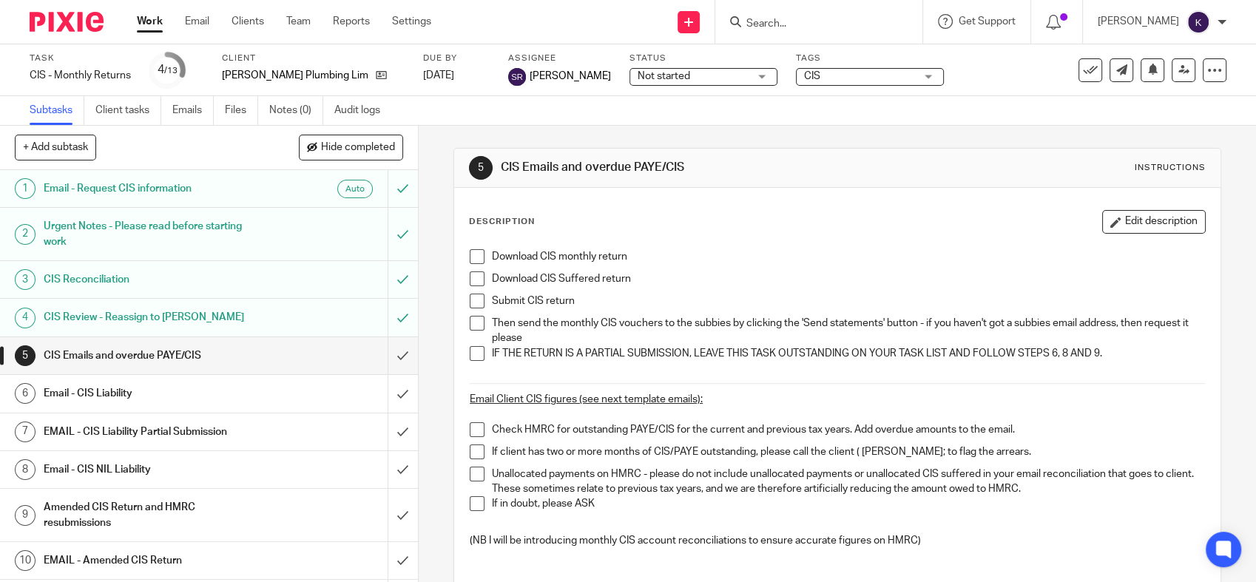
click at [71, 25] on img at bounding box center [67, 22] width 74 height 20
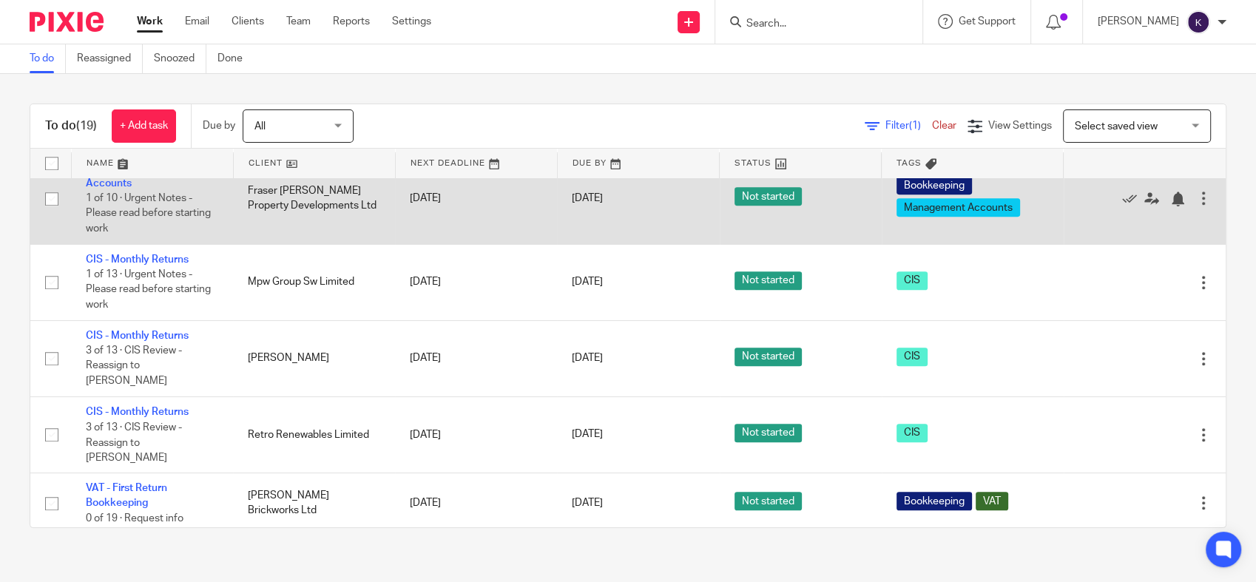
scroll to position [1150, 0]
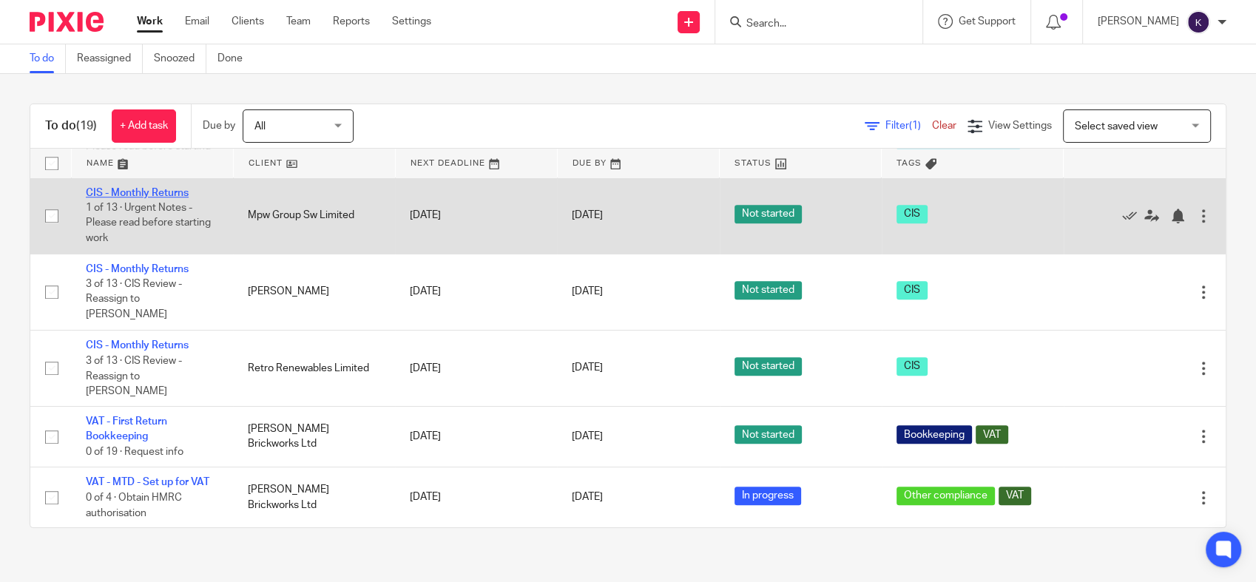
click at [144, 198] on link "CIS - Monthly Returns" at bounding box center [137, 193] width 103 height 10
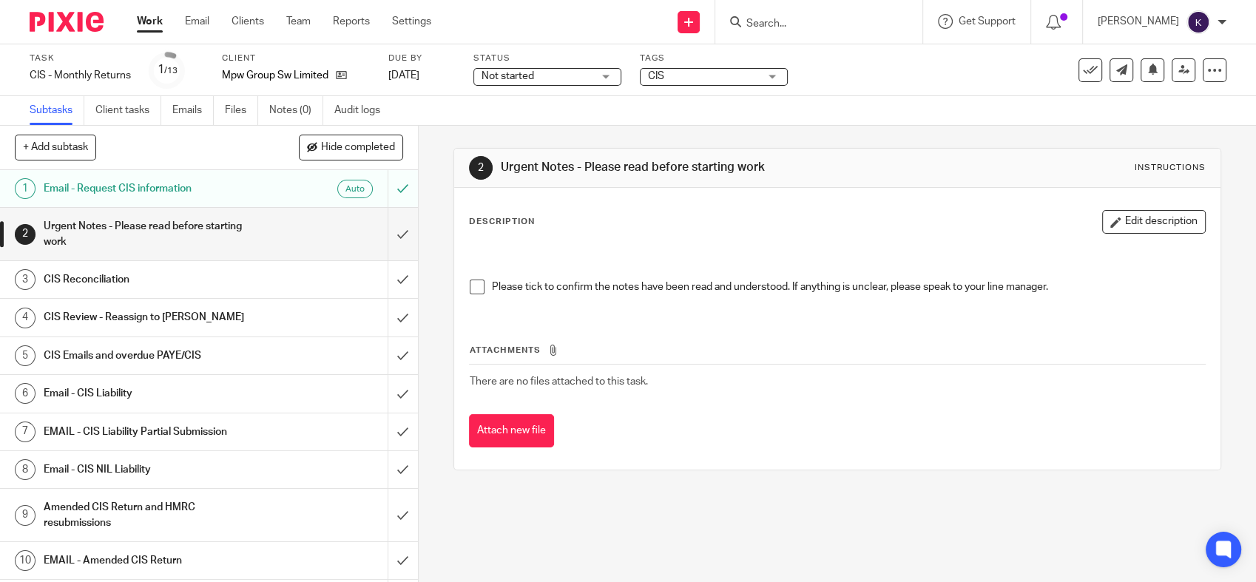
click at [202, 310] on h1 "CIS Review - Reassign to [PERSON_NAME]" at bounding box center [154, 317] width 220 height 22
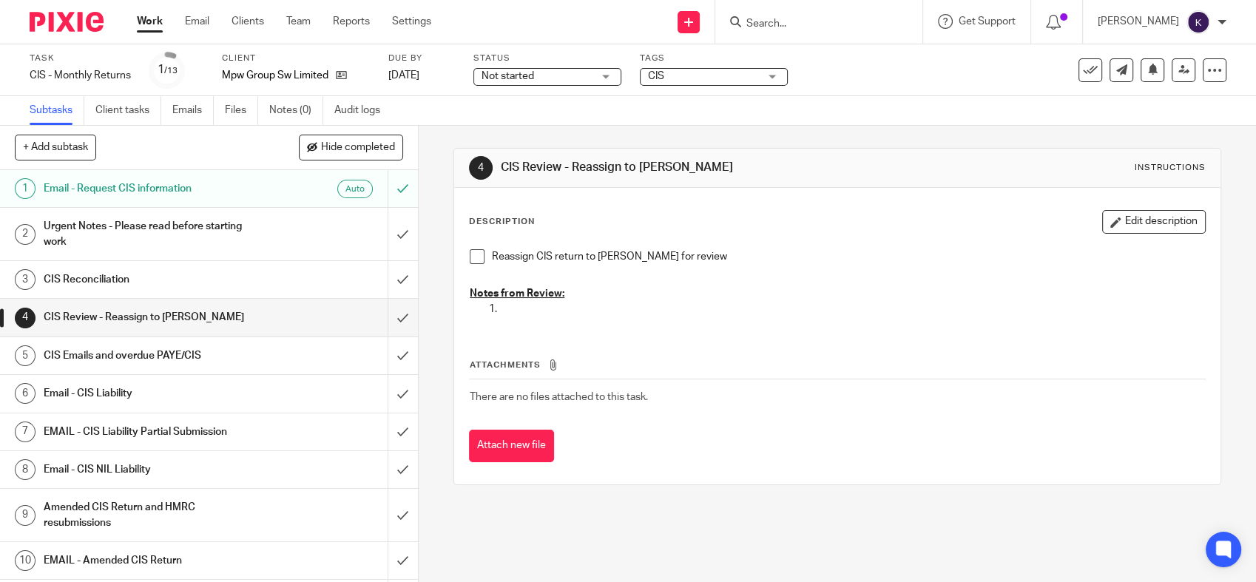
click at [1150, 225] on button "Edit description" at bounding box center [1154, 222] width 104 height 24
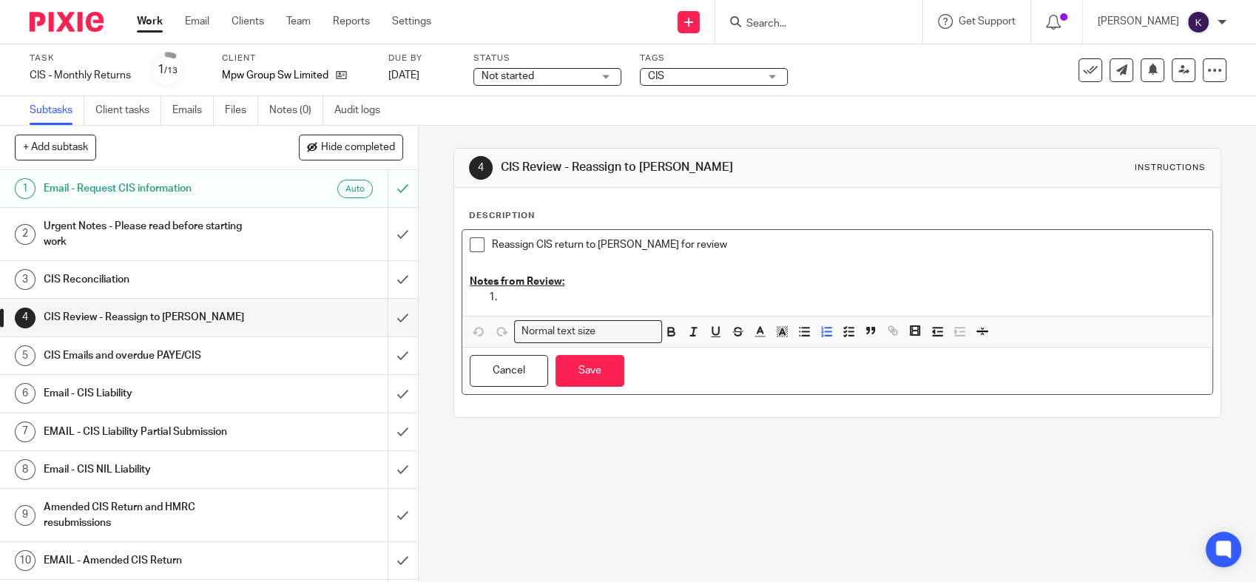
click at [546, 290] on p at bounding box center [852, 297] width 706 height 15
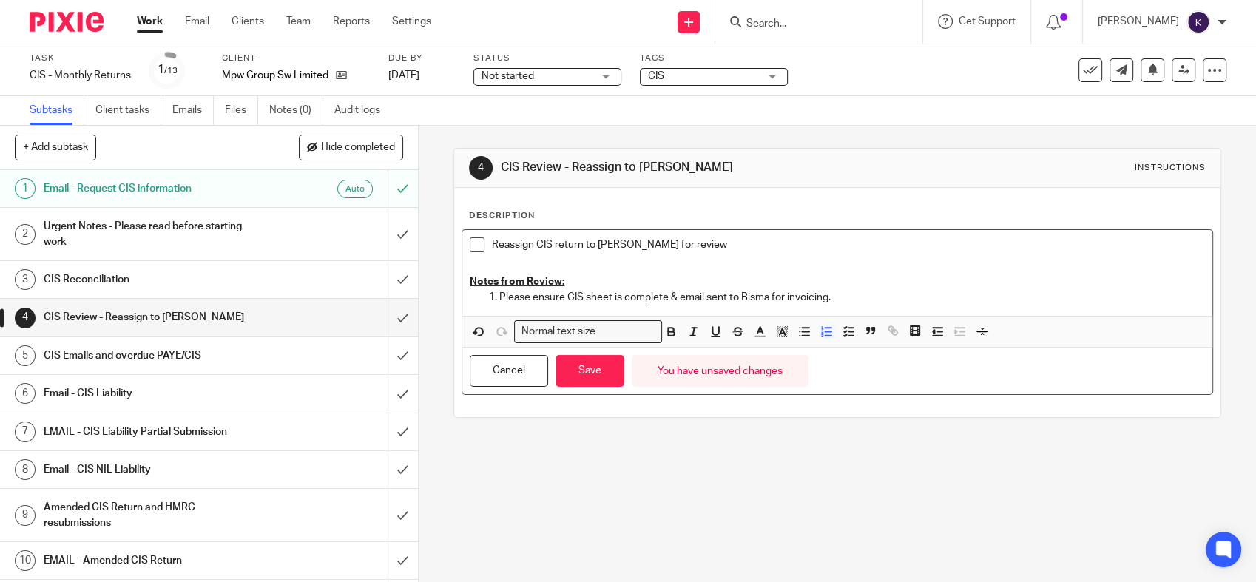
click at [597, 391] on div "Cancel Save You have unsaved changes" at bounding box center [837, 371] width 750 height 47
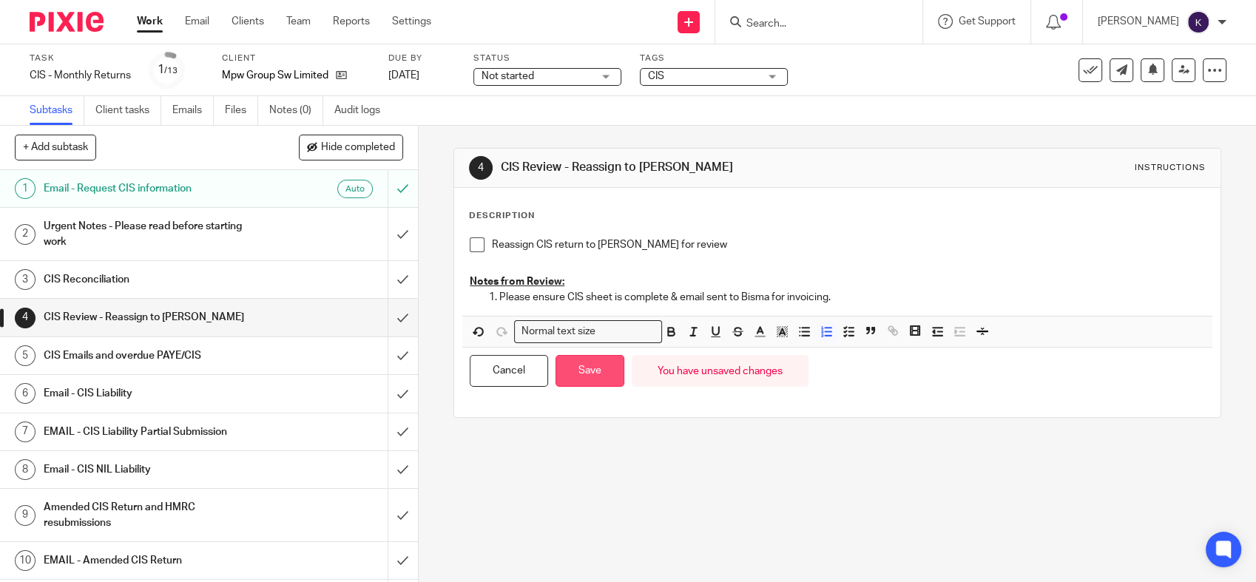
click at [600, 376] on button "Save" at bounding box center [589, 371] width 69 height 32
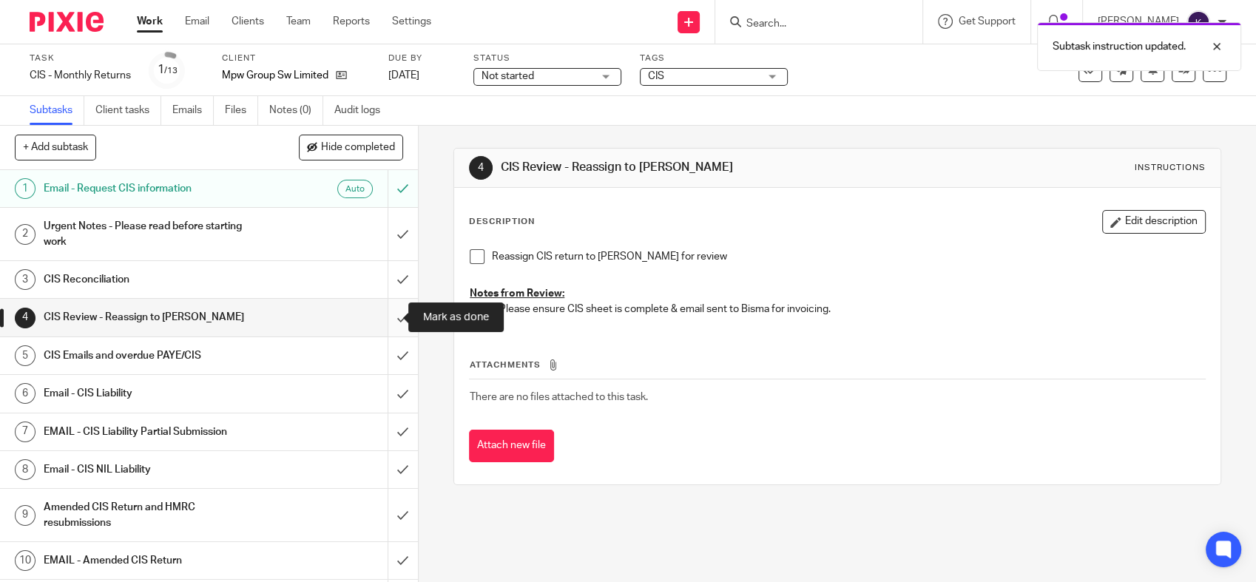
click at [381, 320] on input "submit" at bounding box center [209, 317] width 418 height 37
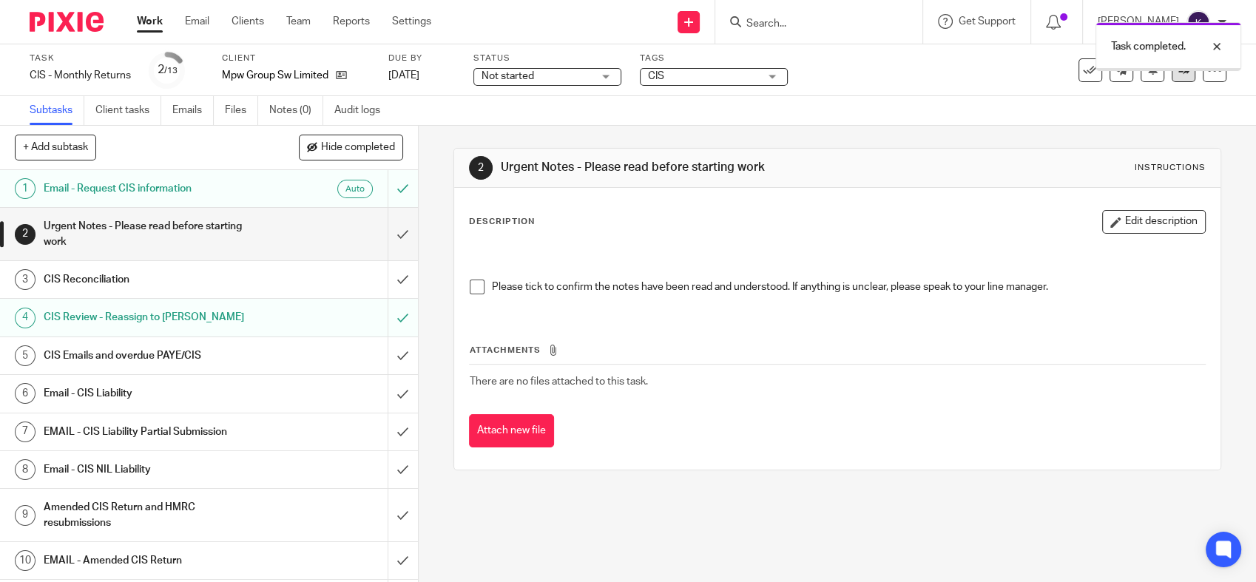
click at [1172, 75] on link at bounding box center [1184, 70] width 24 height 24
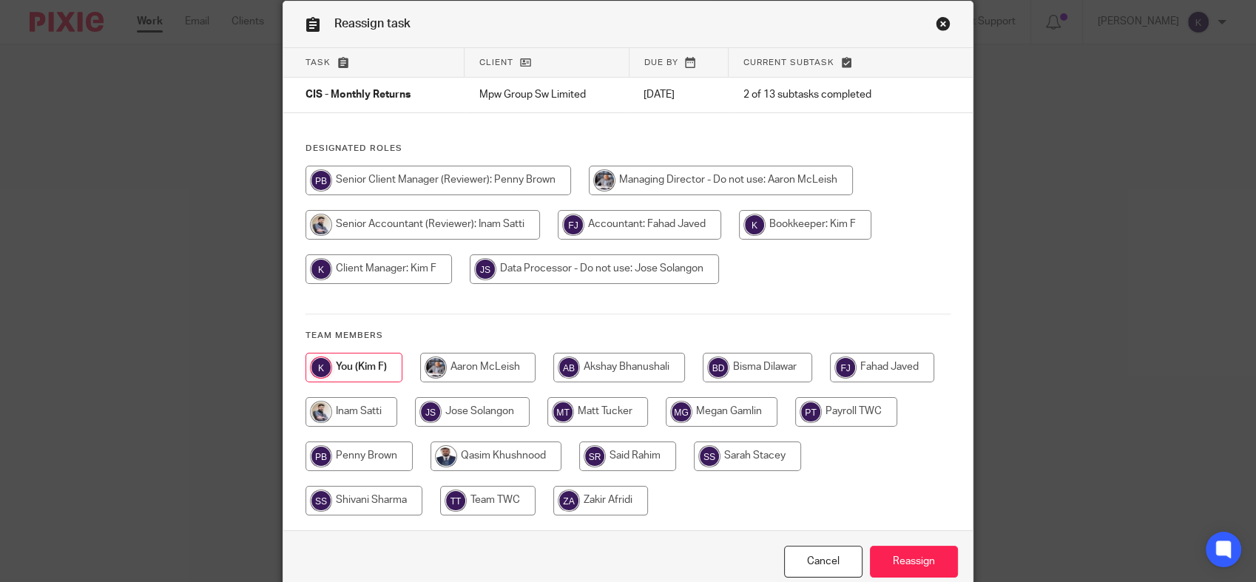
scroll to position [128, 0]
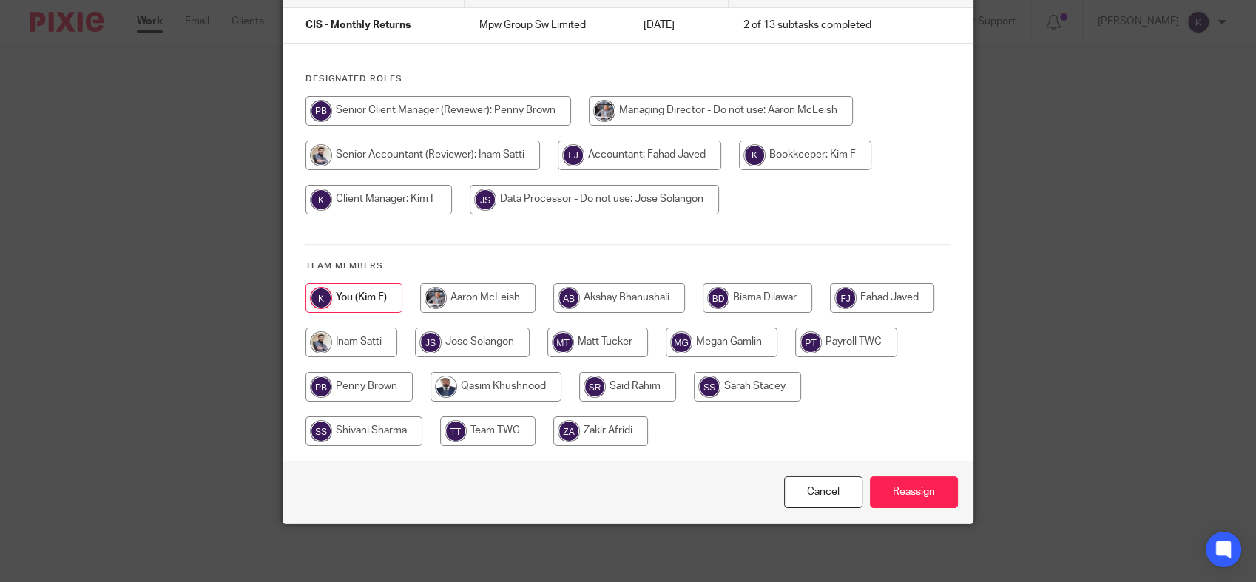
click at [386, 432] on input "radio" at bounding box center [363, 431] width 117 height 30
radio input "true"
click at [917, 487] on input "Reassign" at bounding box center [914, 492] width 88 height 32
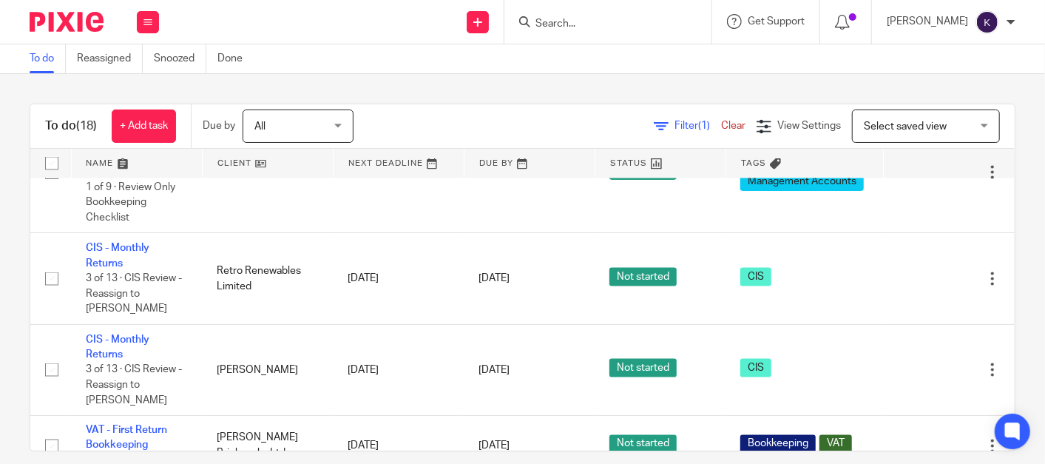
scroll to position [1396, 0]
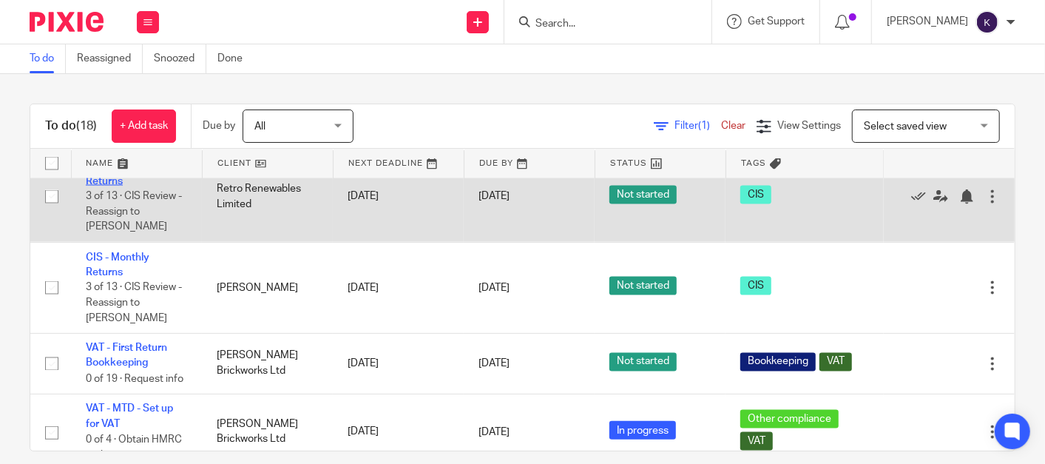
click at [126, 186] on link "CIS - Monthly Returns" at bounding box center [118, 172] width 64 height 25
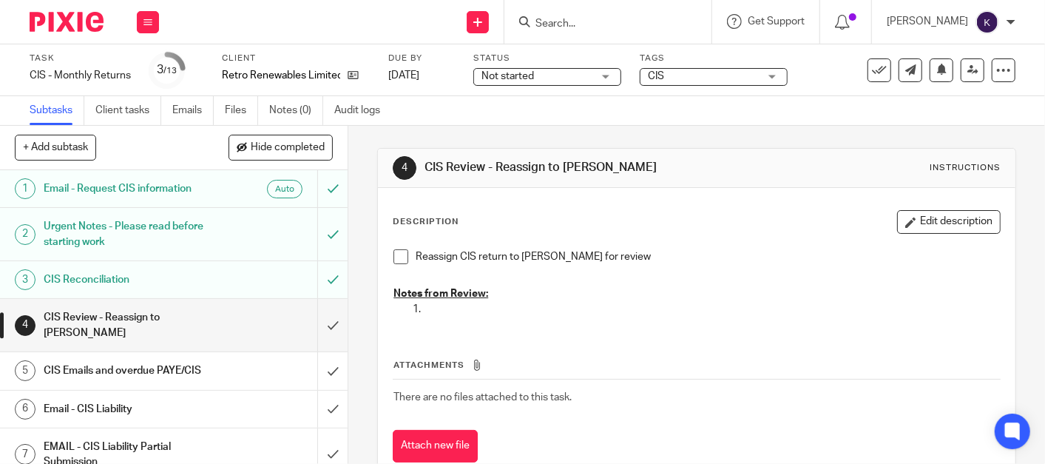
click at [95, 28] on img at bounding box center [67, 22] width 74 height 20
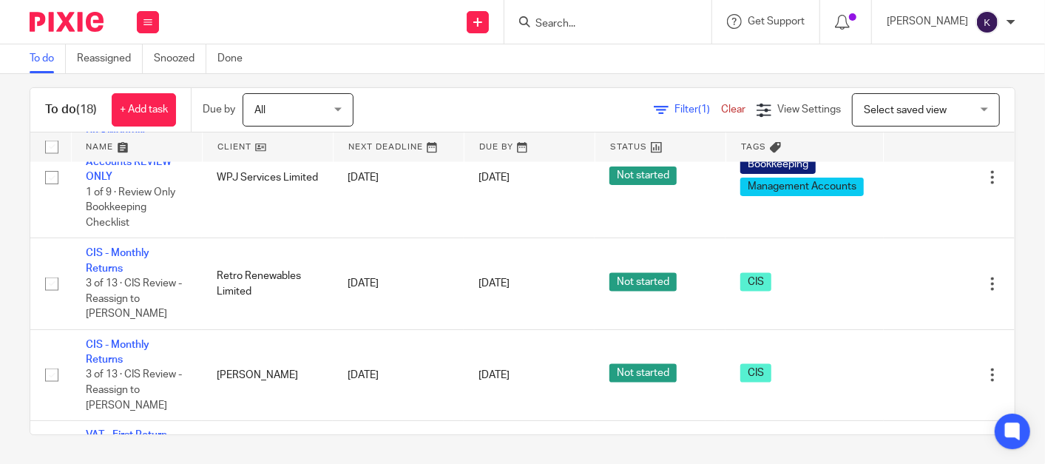
scroll to position [1278, 0]
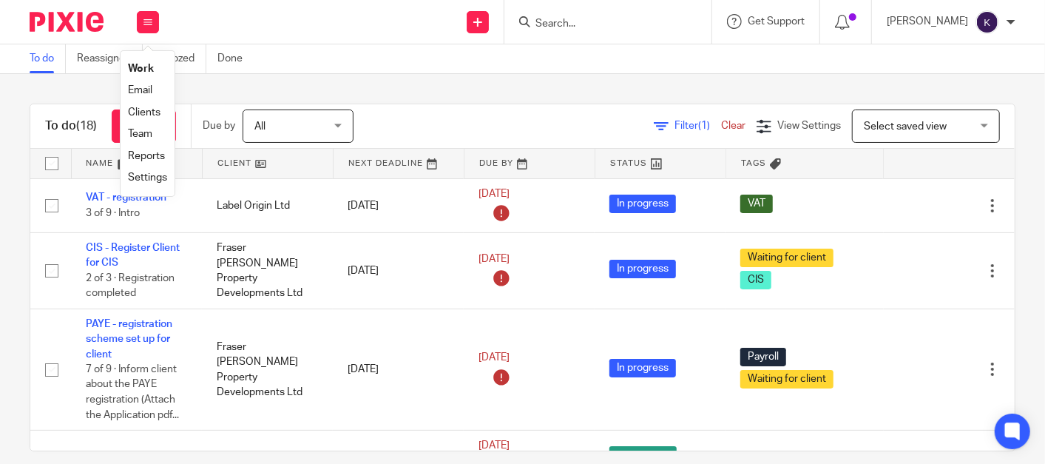
click at [148, 129] on link "Team" at bounding box center [140, 134] width 24 height 10
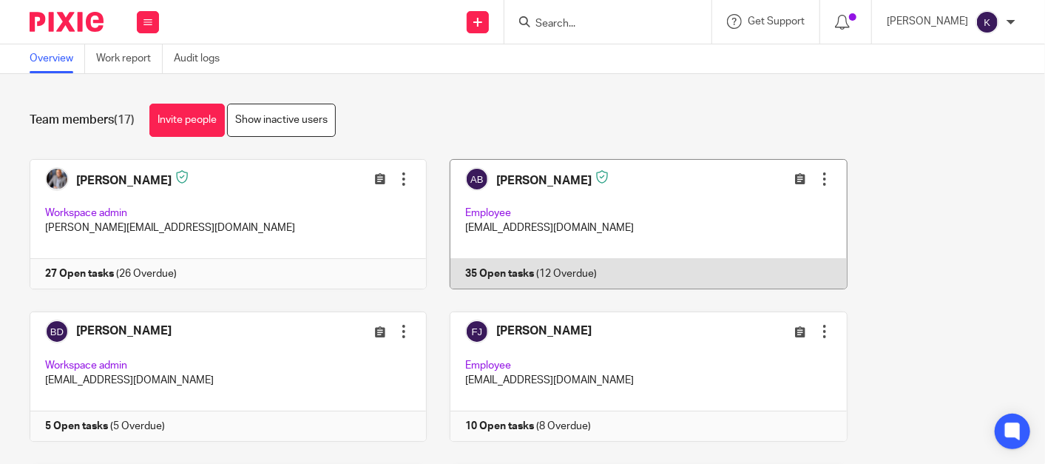
click at [602, 207] on link at bounding box center [637, 224] width 420 height 130
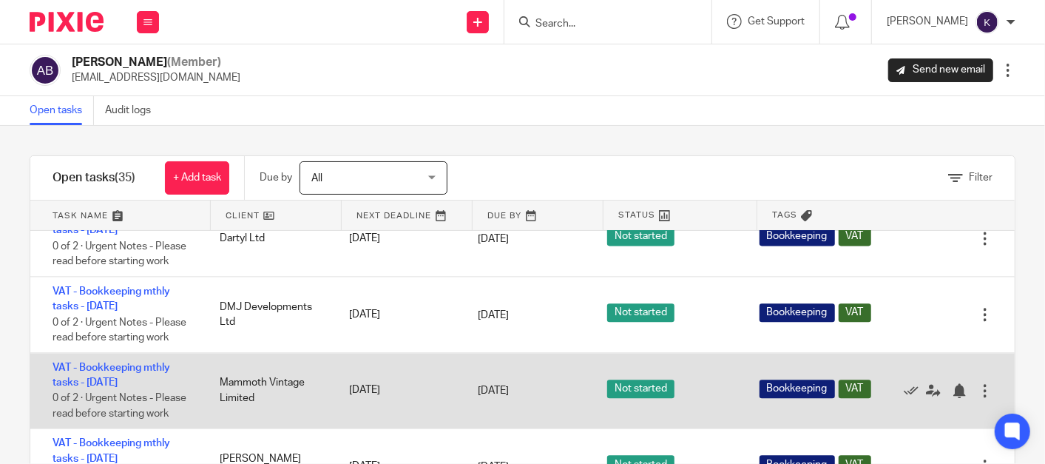
scroll to position [1940, 0]
